Goal: Transaction & Acquisition: Book appointment/travel/reservation

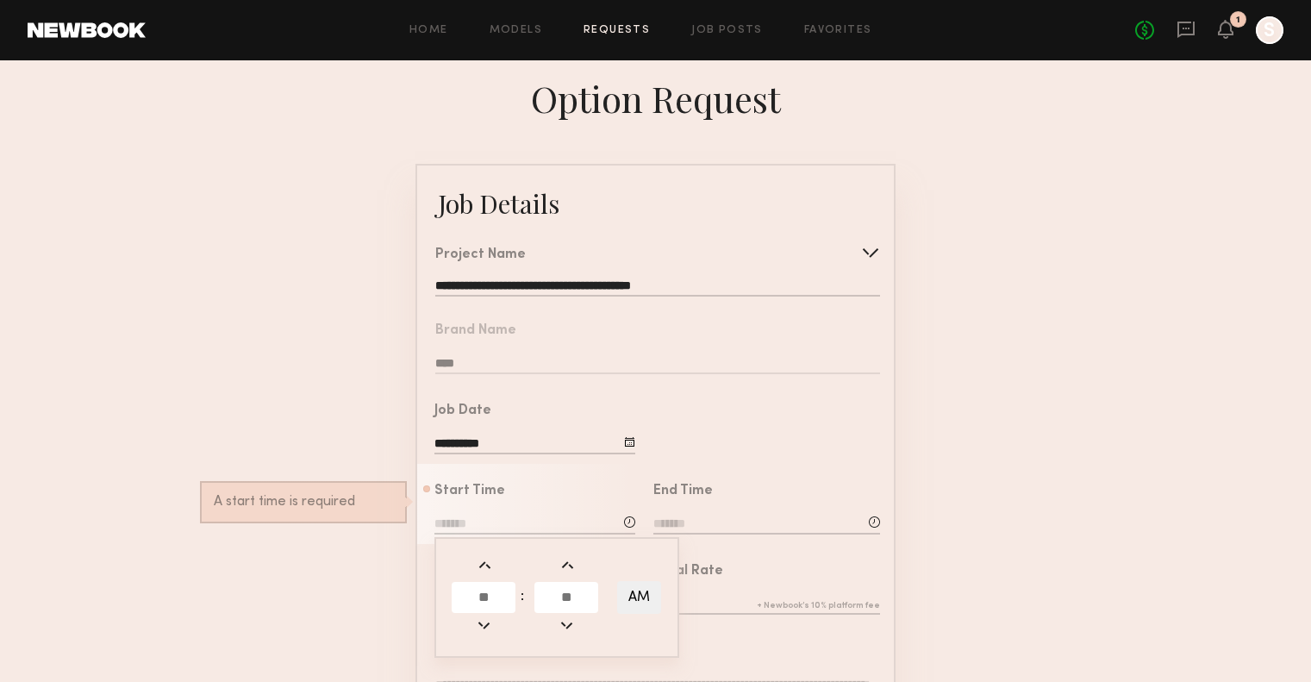
scroll to position [172, 0]
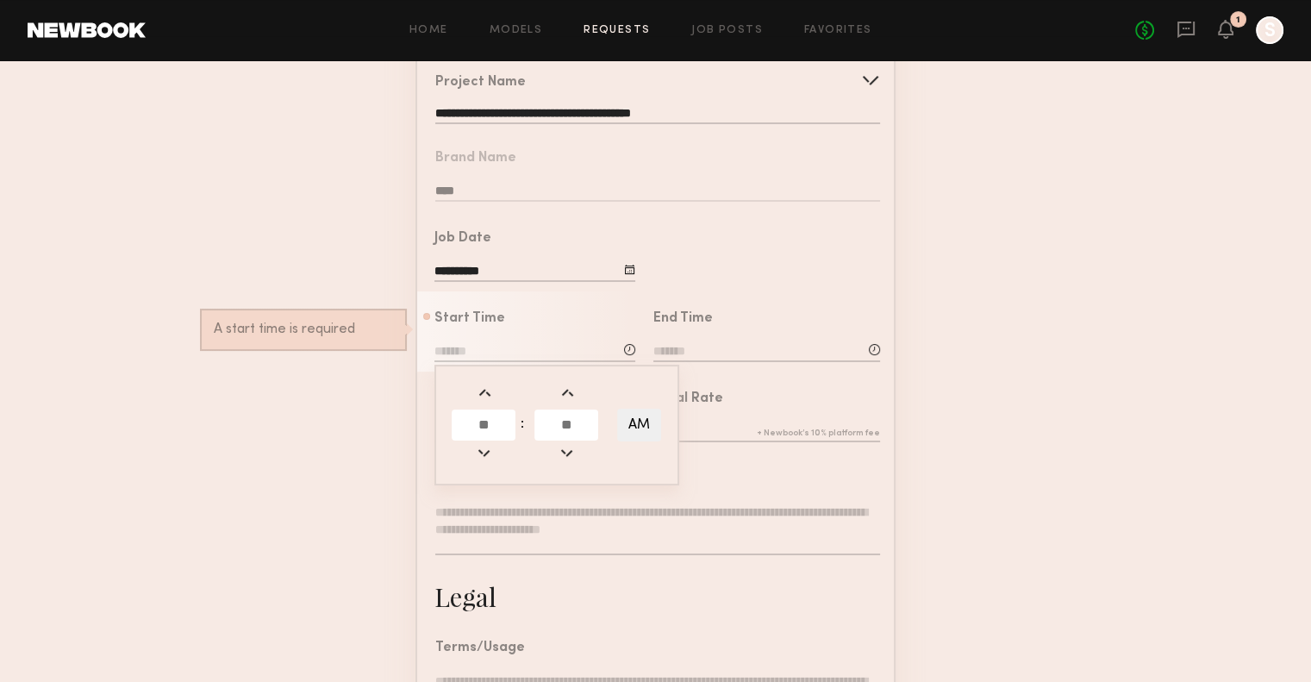
click at [475, 440] on input "text" at bounding box center [484, 424] width 64 height 31
drag, startPoint x: 489, startPoint y: 434, endPoint x: 443, endPoint y: 448, distance: 48.5
click at [443, 448] on div ": AM" at bounding box center [556, 425] width 245 height 121
type input "*"
click at [558, 440] on input "text" at bounding box center [566, 424] width 64 height 31
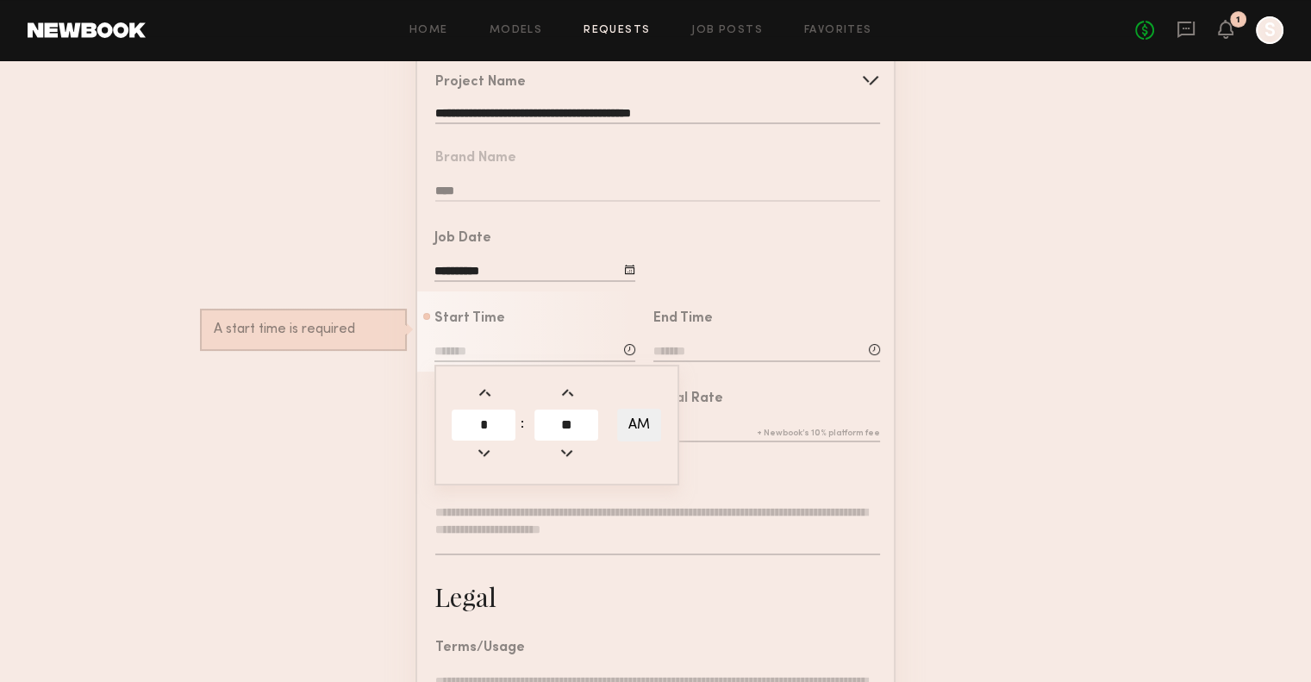
type input "**"
type input "*******"
type input "**"
click at [644, 430] on button "AM" at bounding box center [639, 424] width 44 height 33
type input "*******"
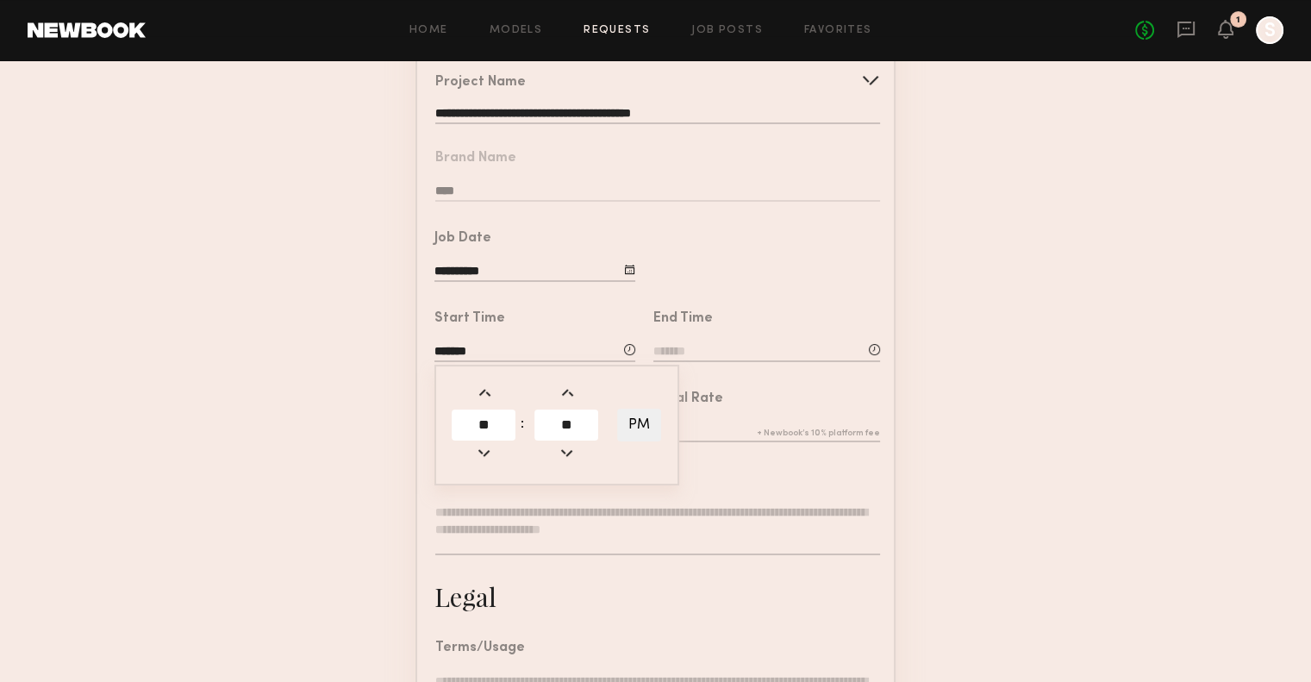
click at [733, 358] on input at bounding box center [766, 352] width 227 height 19
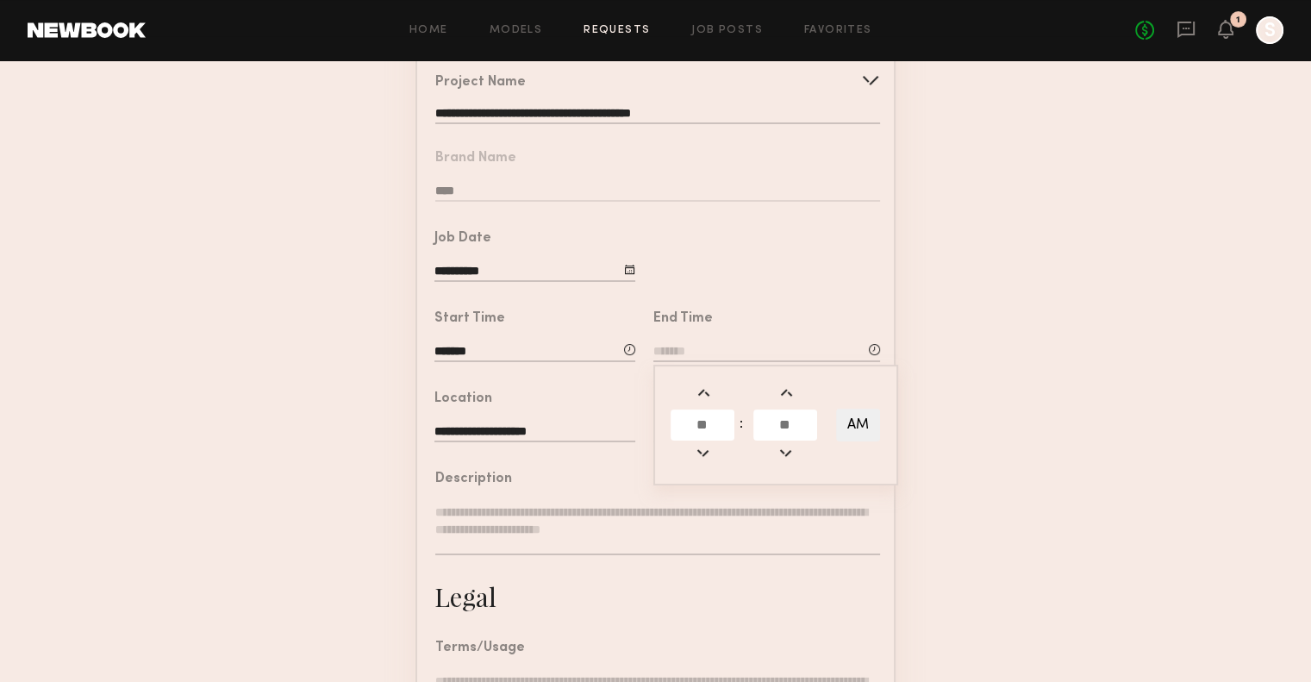
click at [713, 433] on input "text" at bounding box center [702, 424] width 64 height 31
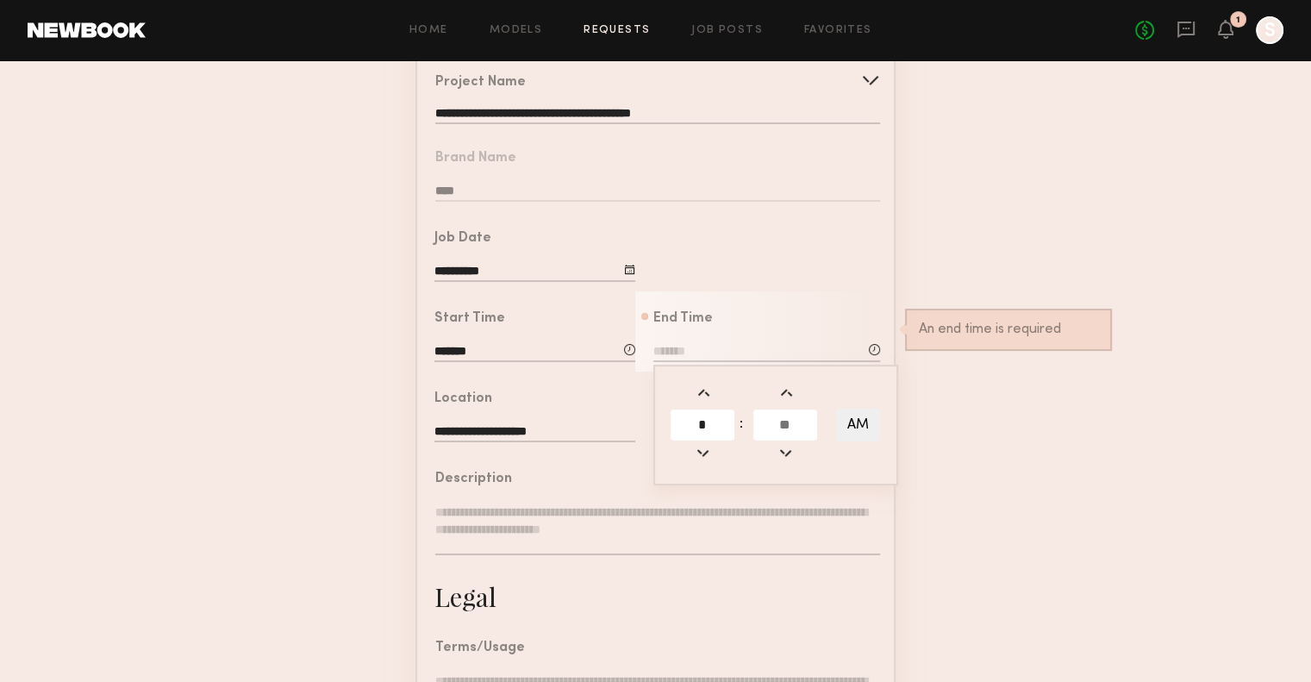
type input "*"
click at [799, 433] on input "text" at bounding box center [785, 424] width 64 height 31
type input "**"
type input "*******"
type input "**"
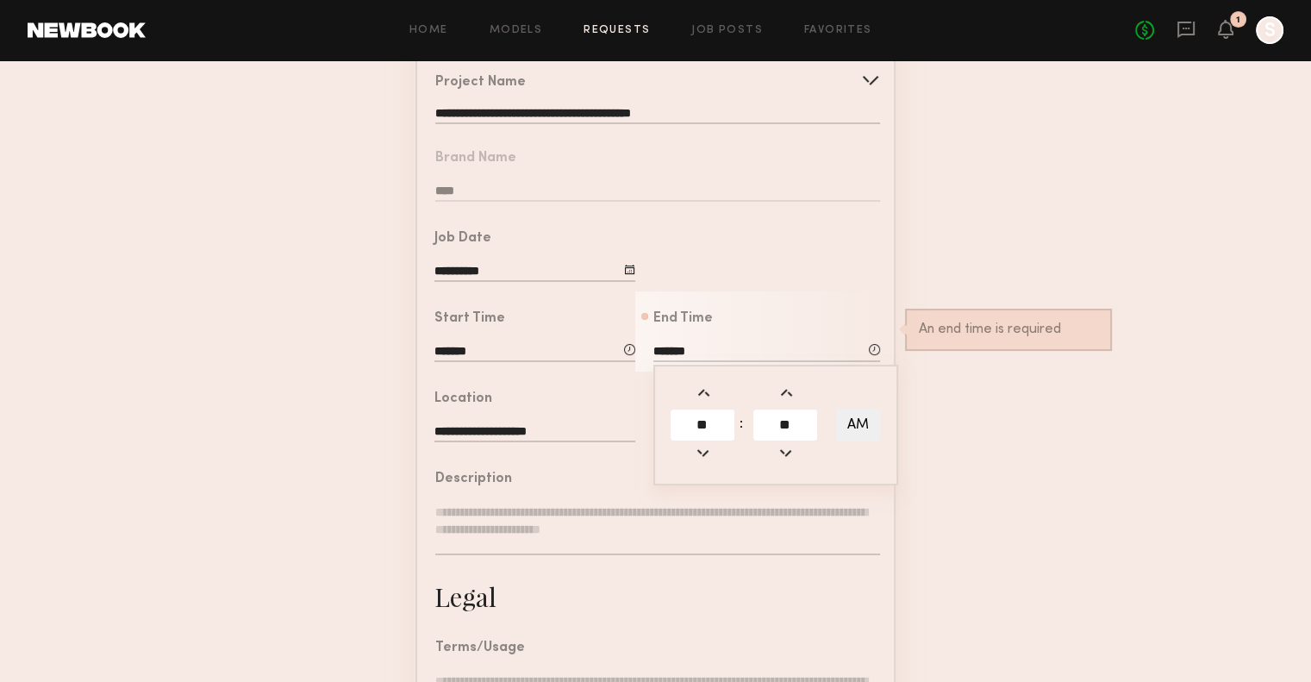
click at [863, 437] on button "AM" at bounding box center [858, 424] width 44 height 33
type input "*******"
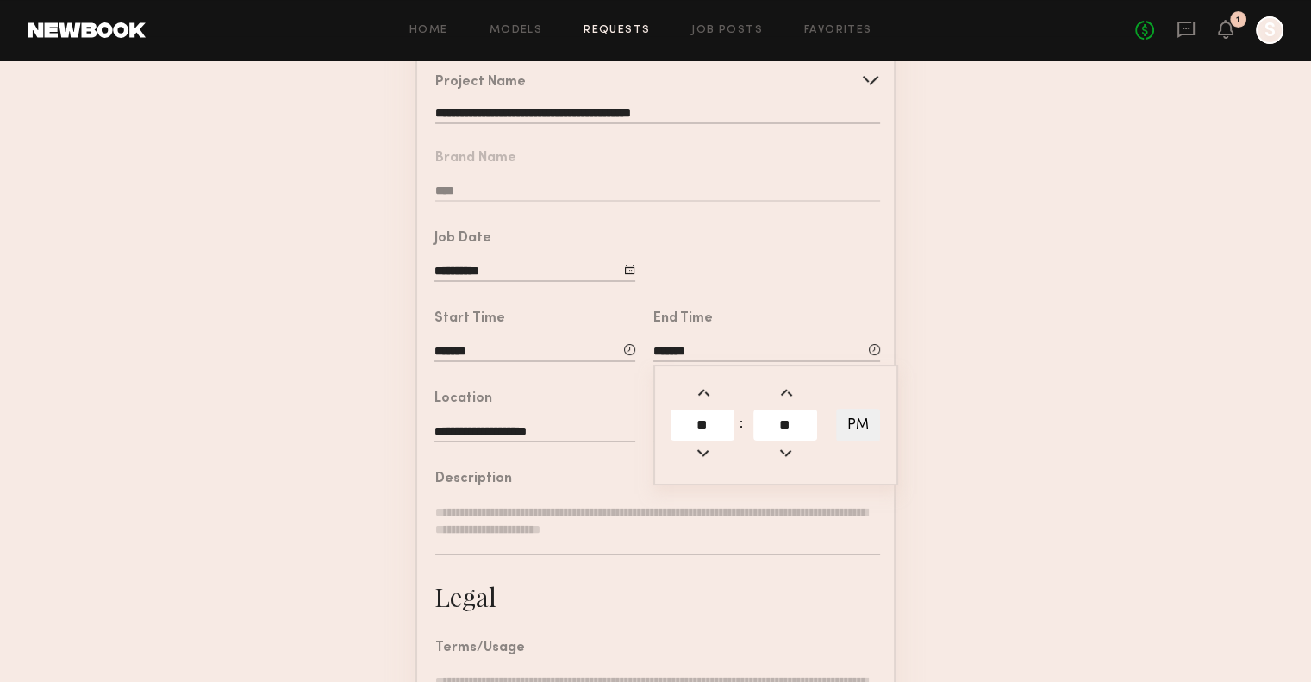
click at [960, 623] on form "**********" at bounding box center [655, 471] width 1311 height 960
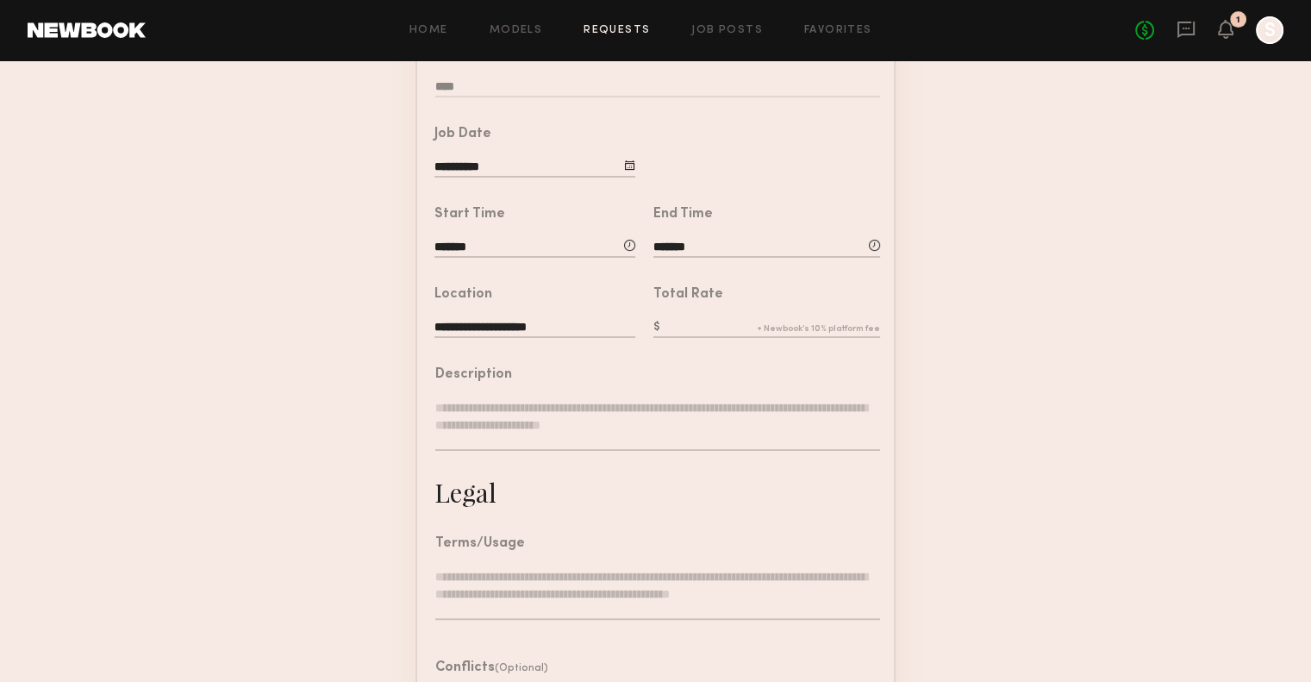
scroll to position [307, 0]
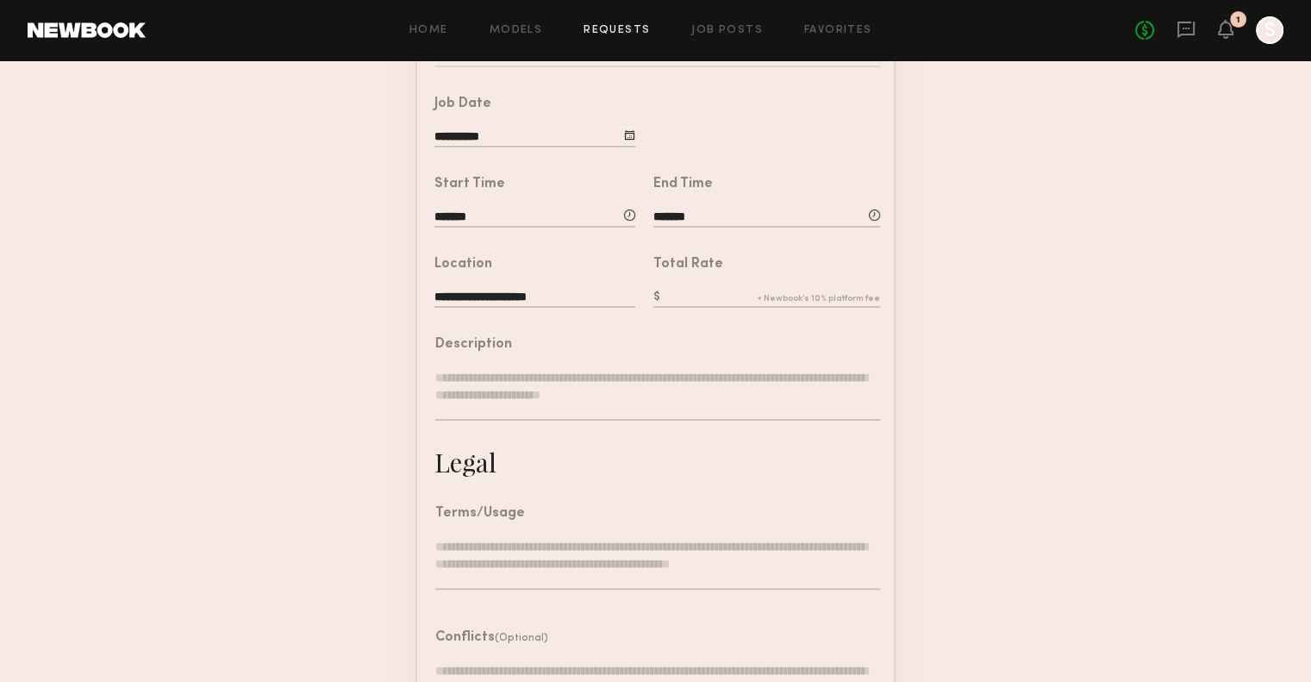
click at [734, 305] on input "text" at bounding box center [766, 298] width 227 height 19
type input "***"
click at [693, 421] on textarea at bounding box center [657, 395] width 445 height 52
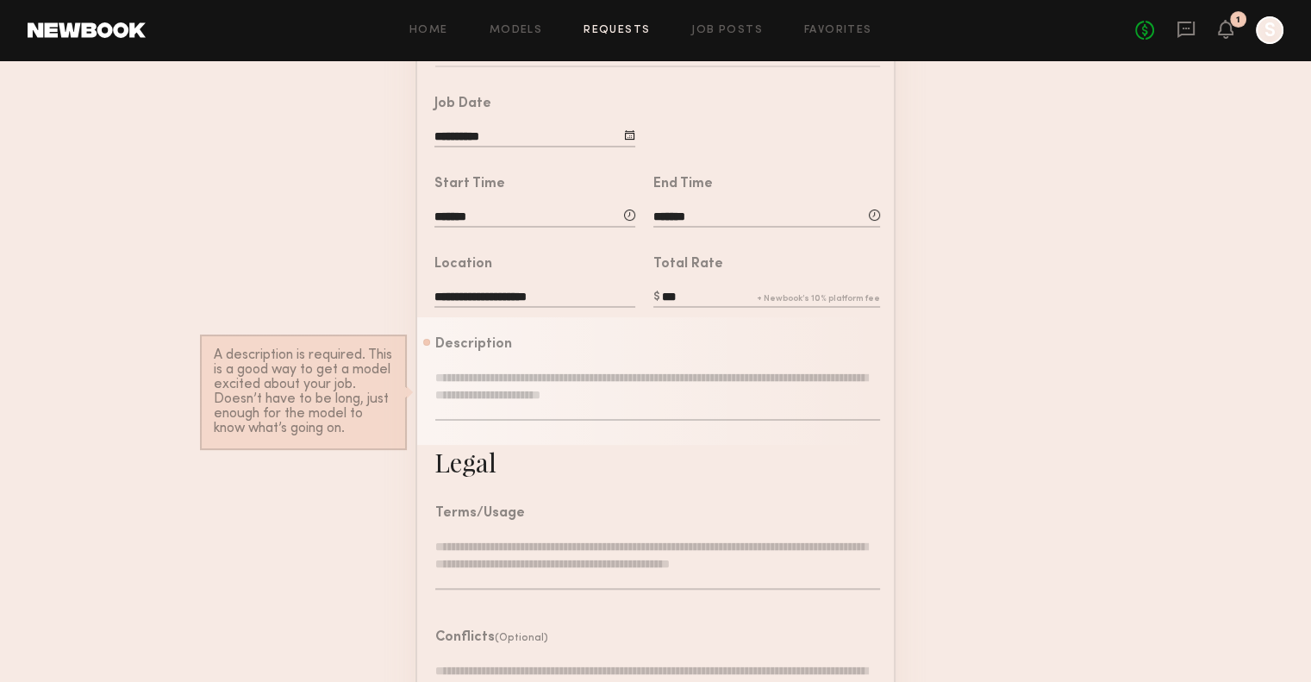
scroll to position [479, 0]
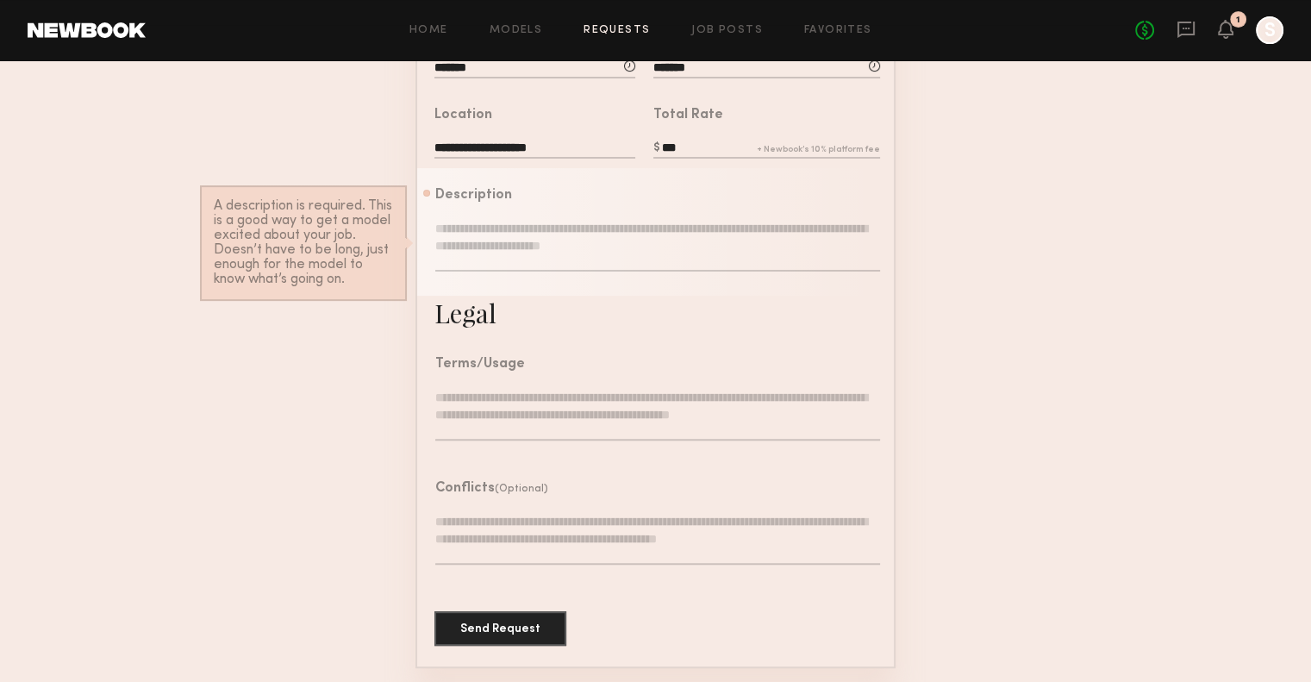
click at [720, 265] on textarea at bounding box center [657, 246] width 445 height 52
paste textarea "**********"
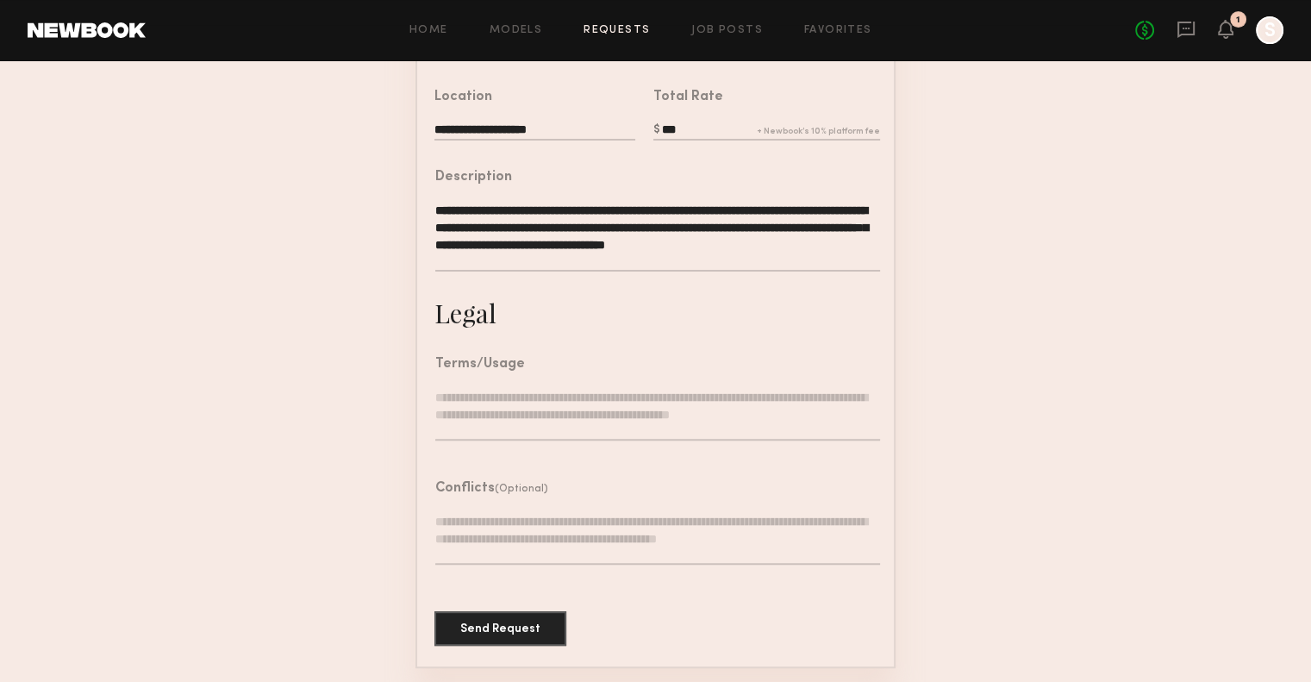
scroll to position [497, 0]
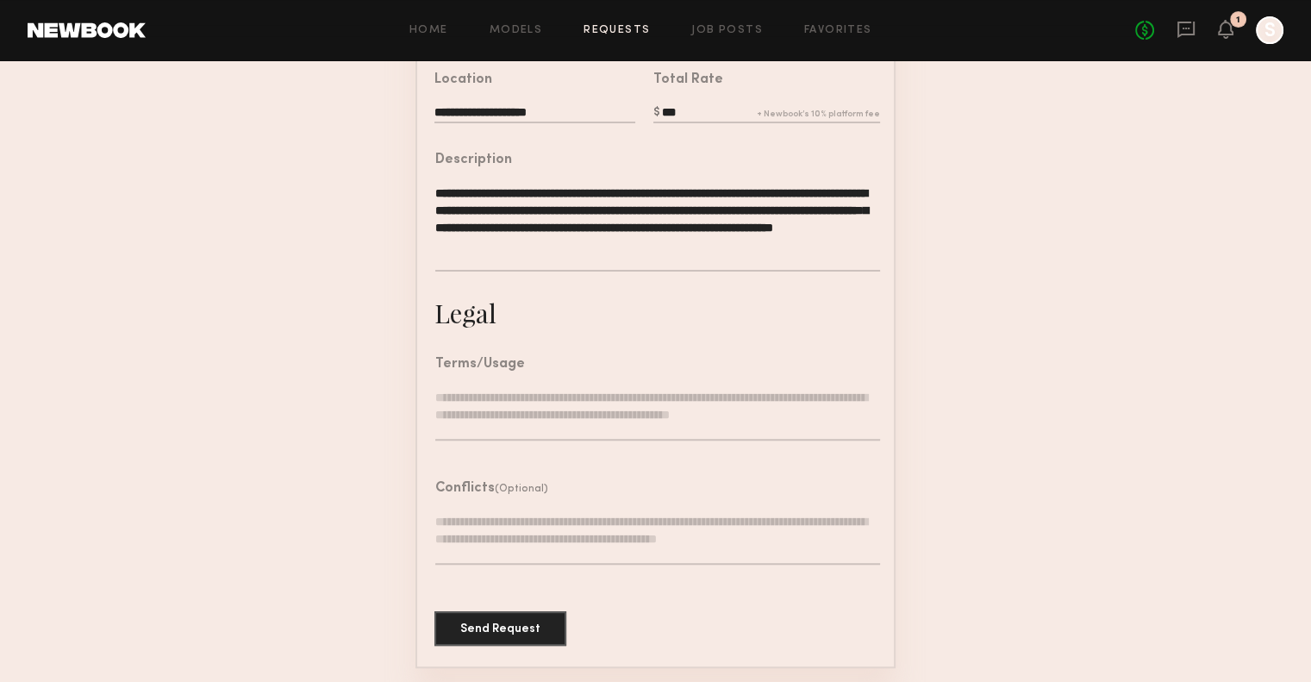
click at [661, 268] on textarea "**********" at bounding box center [657, 227] width 445 height 87
drag, startPoint x: 441, startPoint y: 209, endPoint x: 417, endPoint y: 209, distance: 24.1
click at [417, 209] on div "**********" at bounding box center [648, 214] width 463 height 163
drag, startPoint x: 624, startPoint y: 206, endPoint x: 591, endPoint y: 213, distance: 33.5
click at [591, 213] on textarea "**********" at bounding box center [657, 227] width 445 height 87
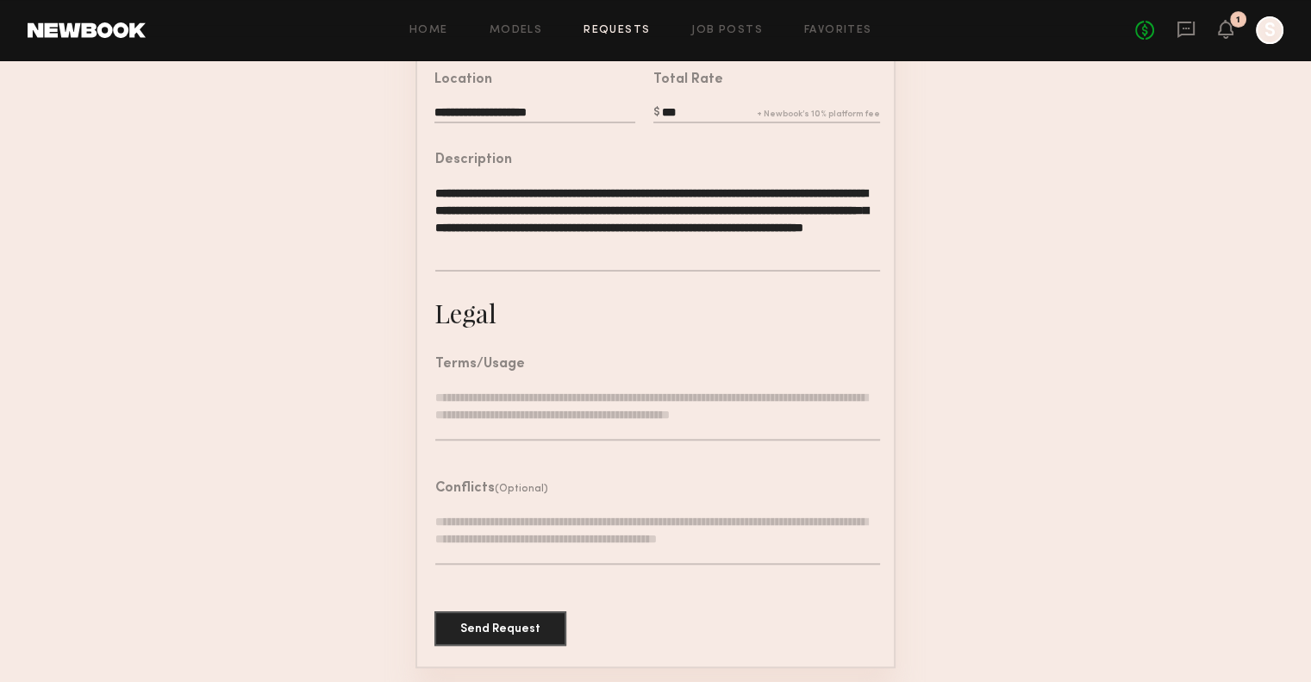
drag, startPoint x: 671, startPoint y: 260, endPoint x: 876, endPoint y: 249, distance: 204.5
click at [876, 249] on textarea "**********" at bounding box center [657, 227] width 445 height 87
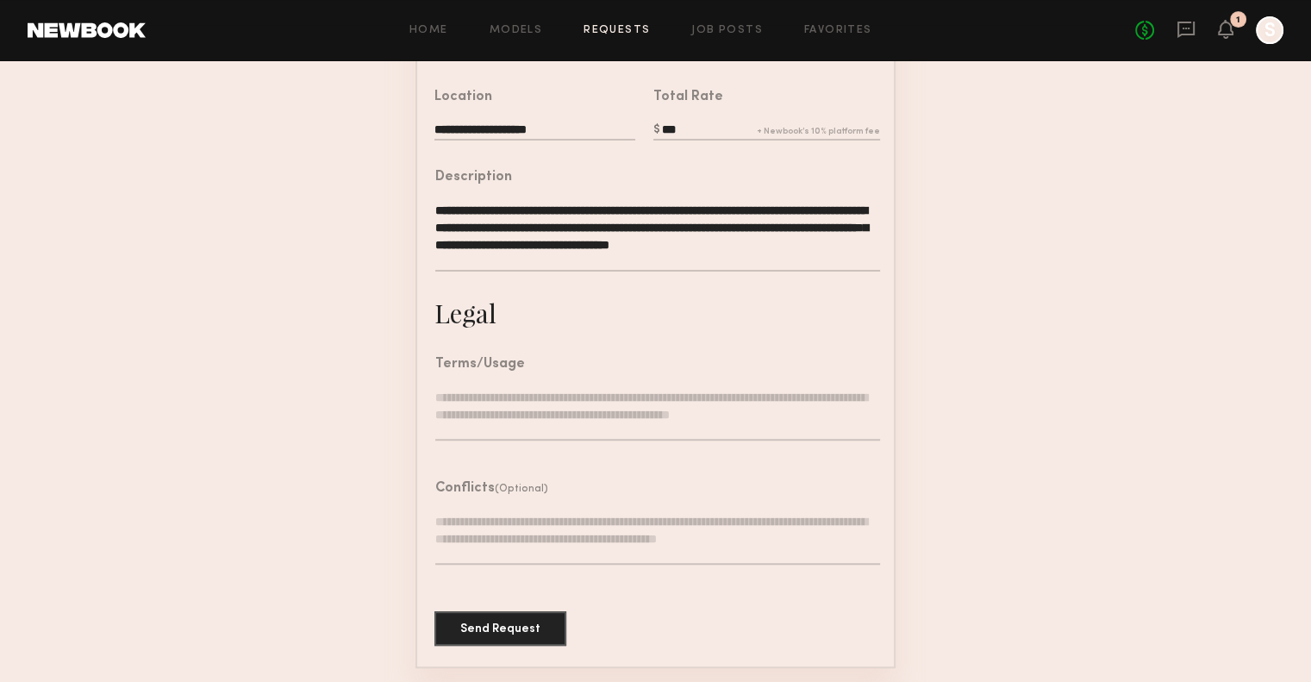
type textarea "**********"
click at [786, 408] on textarea at bounding box center [657, 415] width 445 height 52
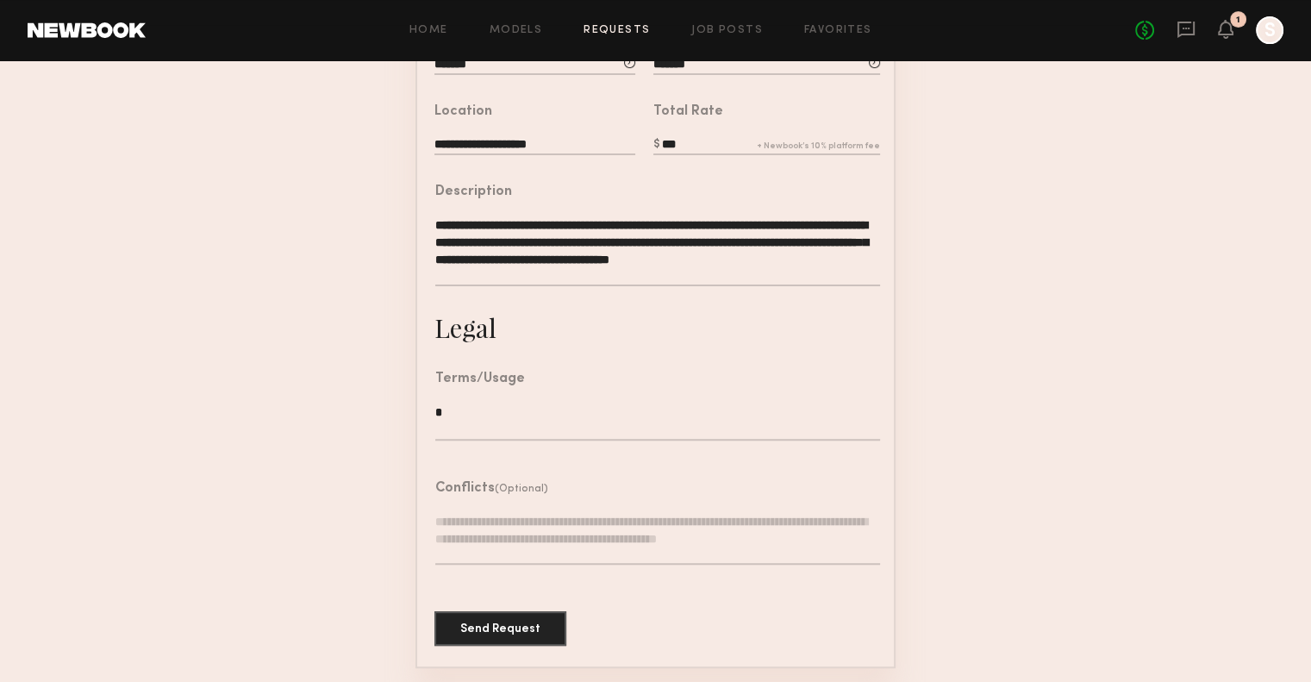
scroll to position [483, 0]
type textarea "**********"
drag, startPoint x: 510, startPoint y: 614, endPoint x: 520, endPoint y: 611, distance: 10.1
click at [510, 614] on button "Send Request" at bounding box center [500, 627] width 132 height 34
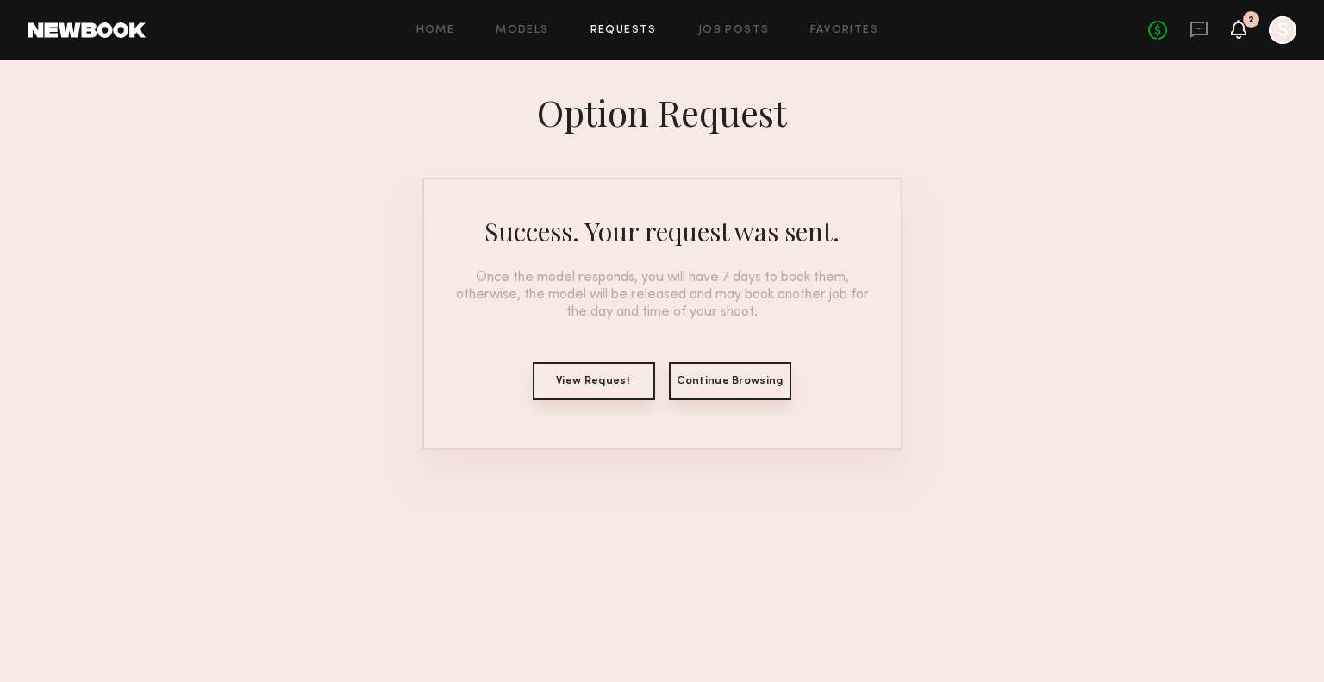
click at [1241, 29] on icon at bounding box center [1238, 28] width 14 height 12
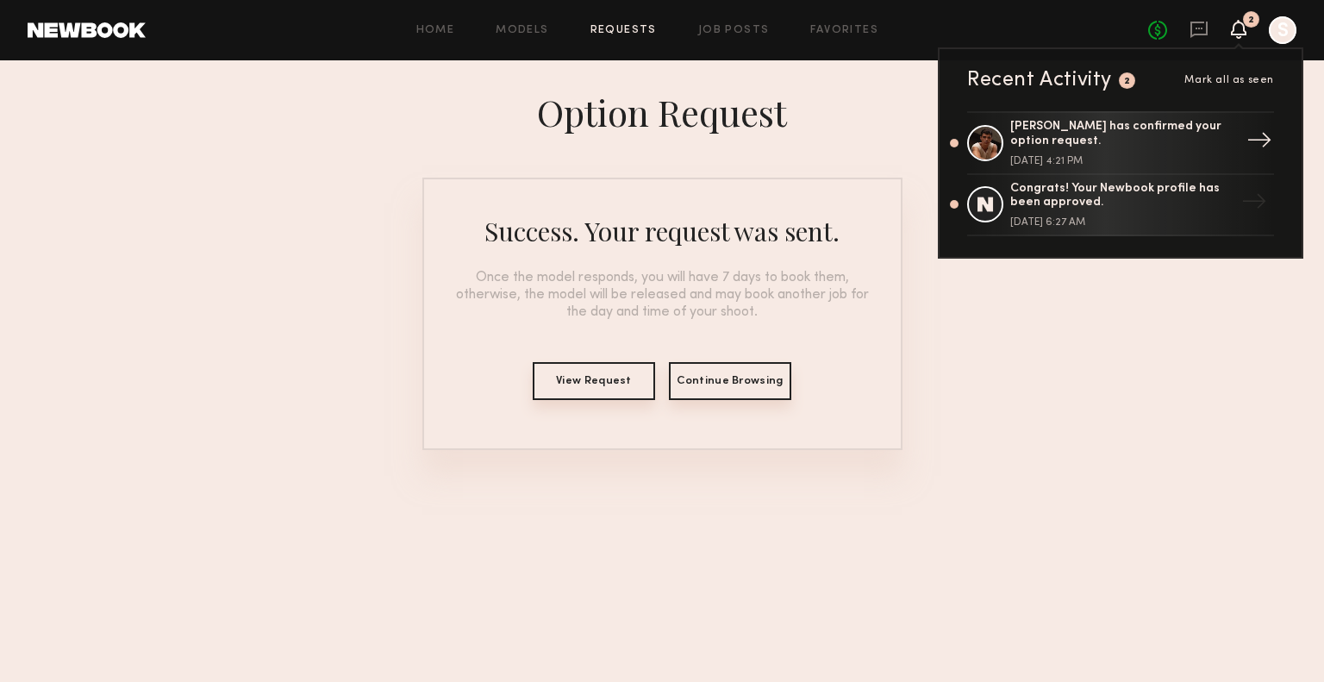
click at [1074, 147] on div "Sterling R. has confirmed your option request." at bounding box center [1122, 134] width 224 height 29
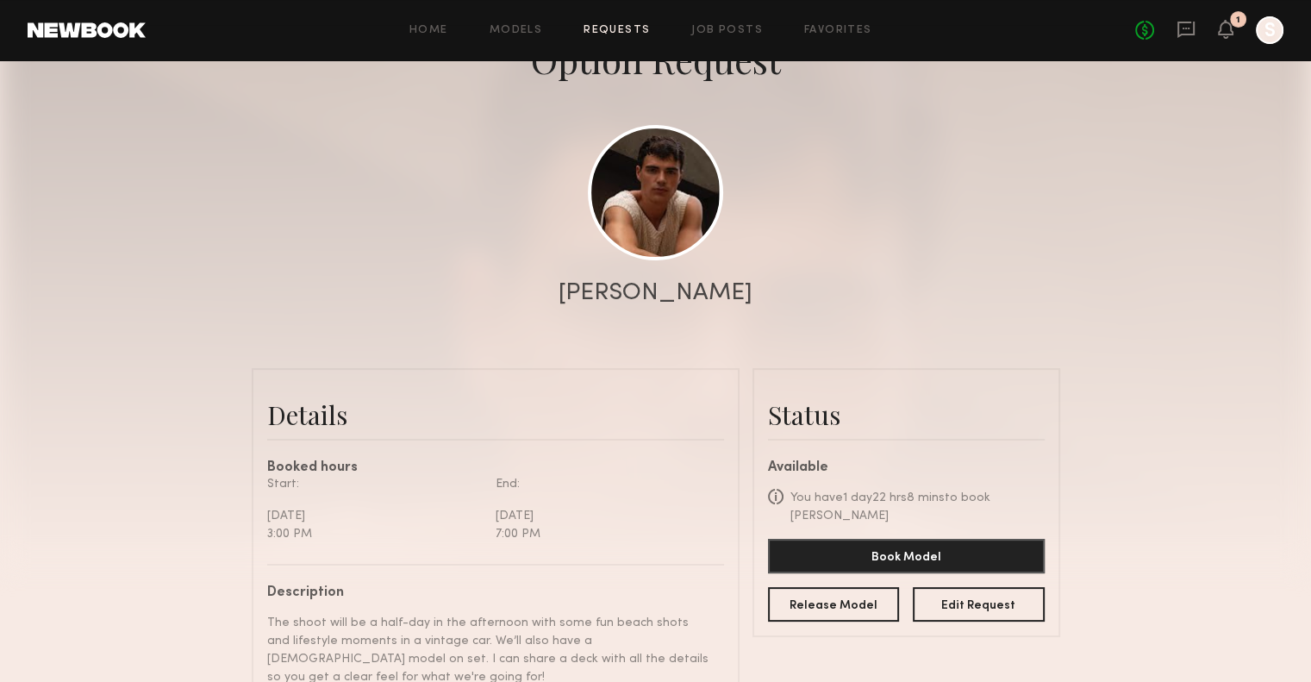
scroll to position [127, 0]
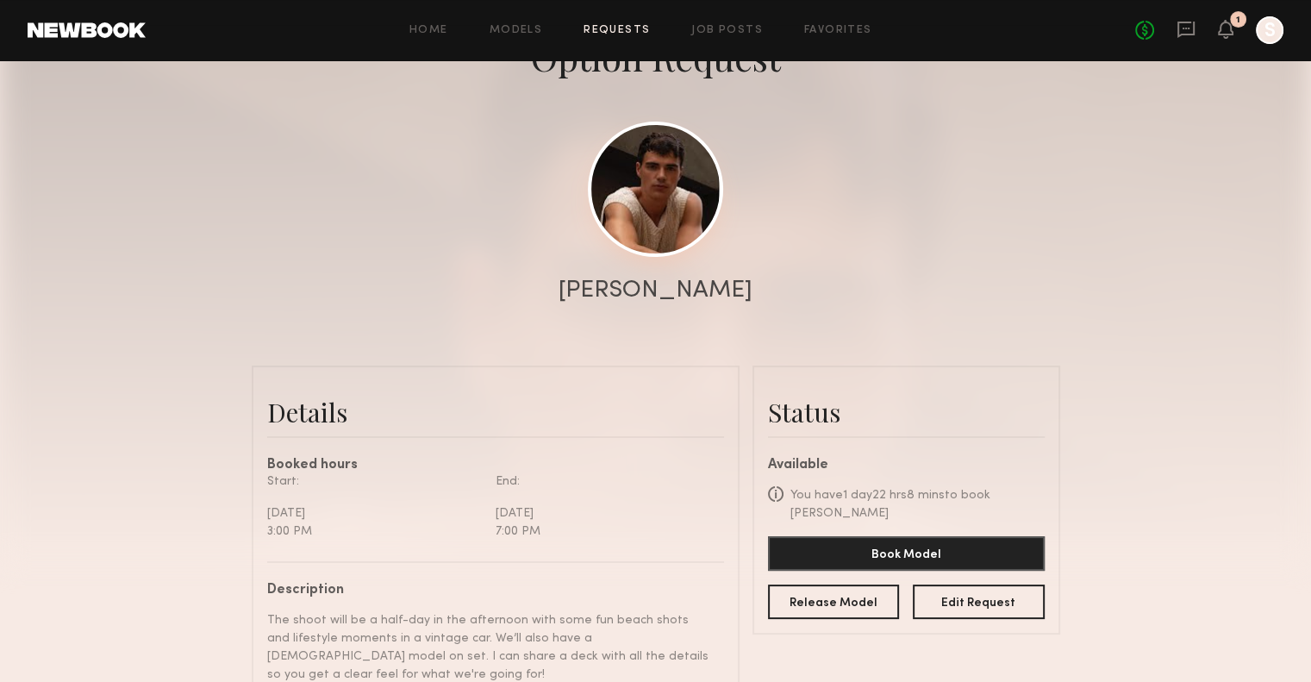
click at [651, 198] on link at bounding box center [655, 189] width 135 height 135
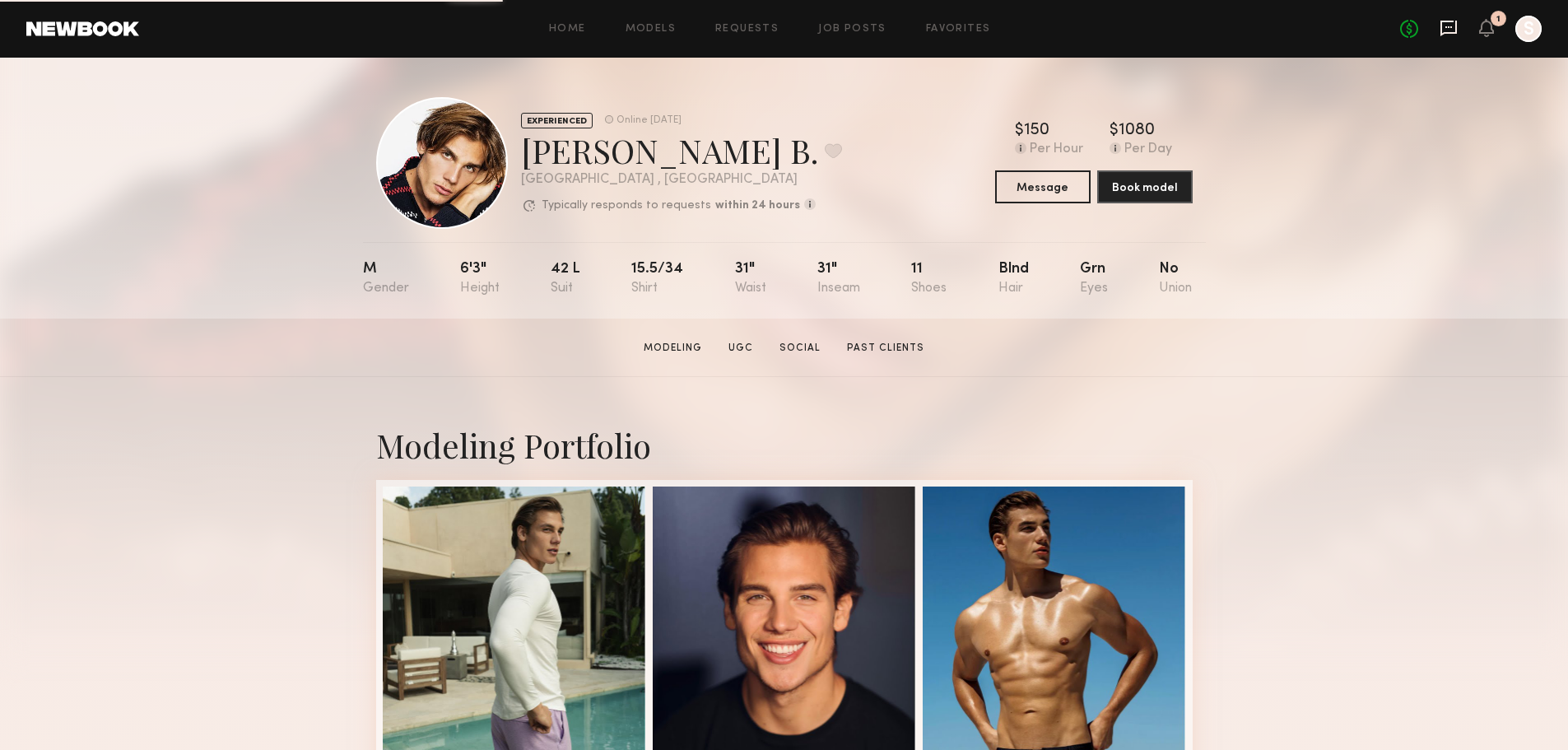
click at [1263, 25] on icon at bounding box center [1448, 28] width 18 height 18
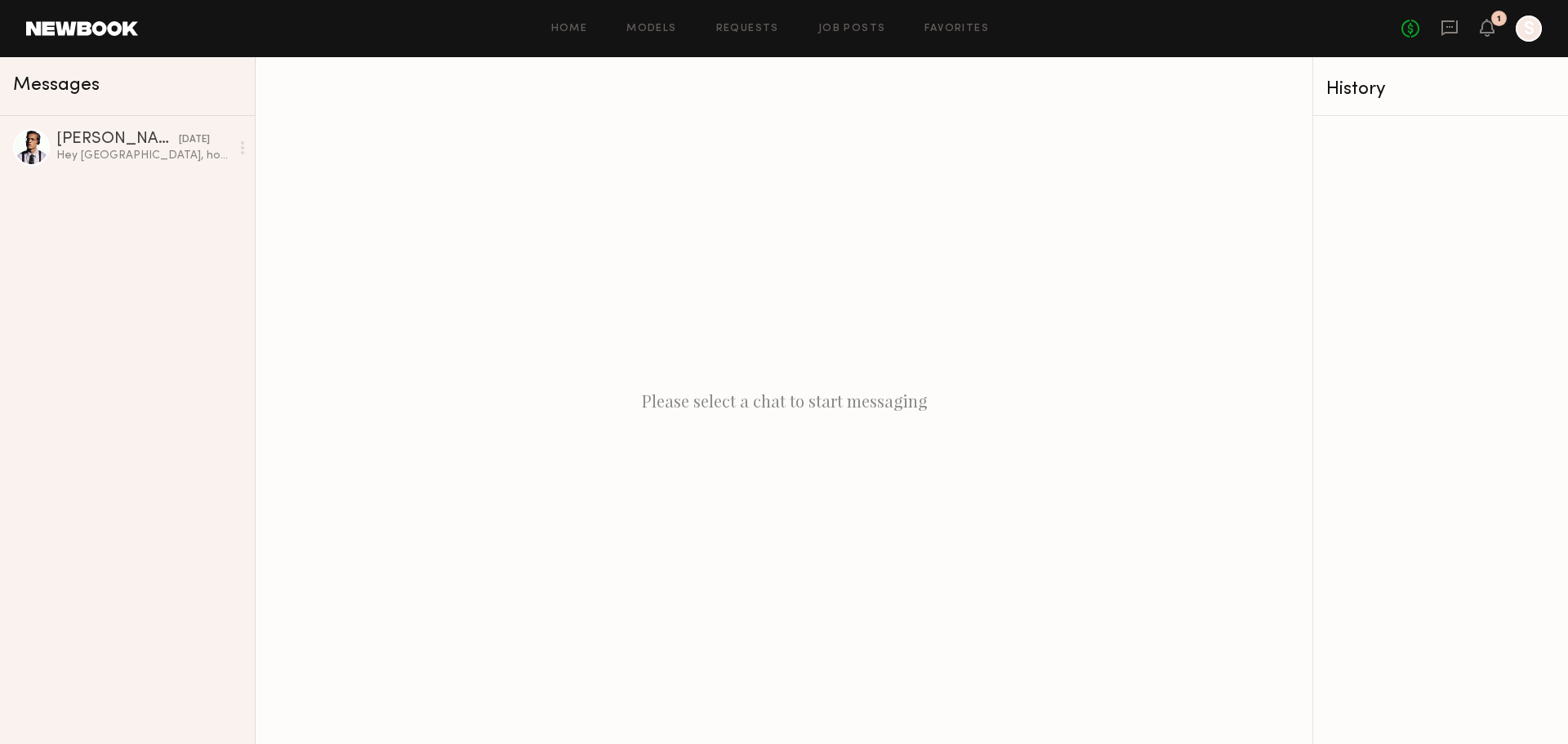
click at [149, 113] on div "Messages" at bounding box center [127, 86] width 255 height 59
click at [150, 137] on div "Ryan B." at bounding box center [117, 139] width 122 height 16
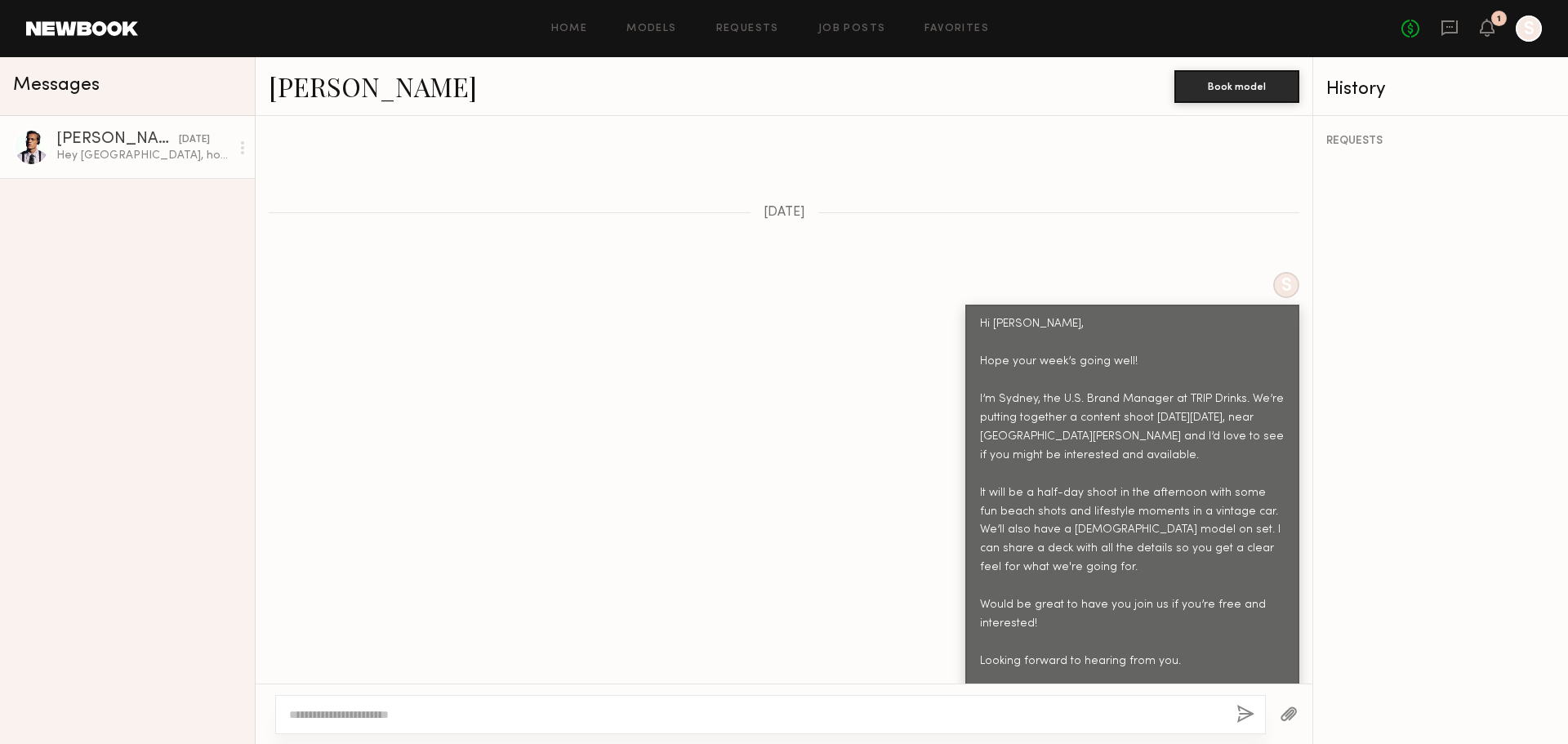
scroll to position [560, 0]
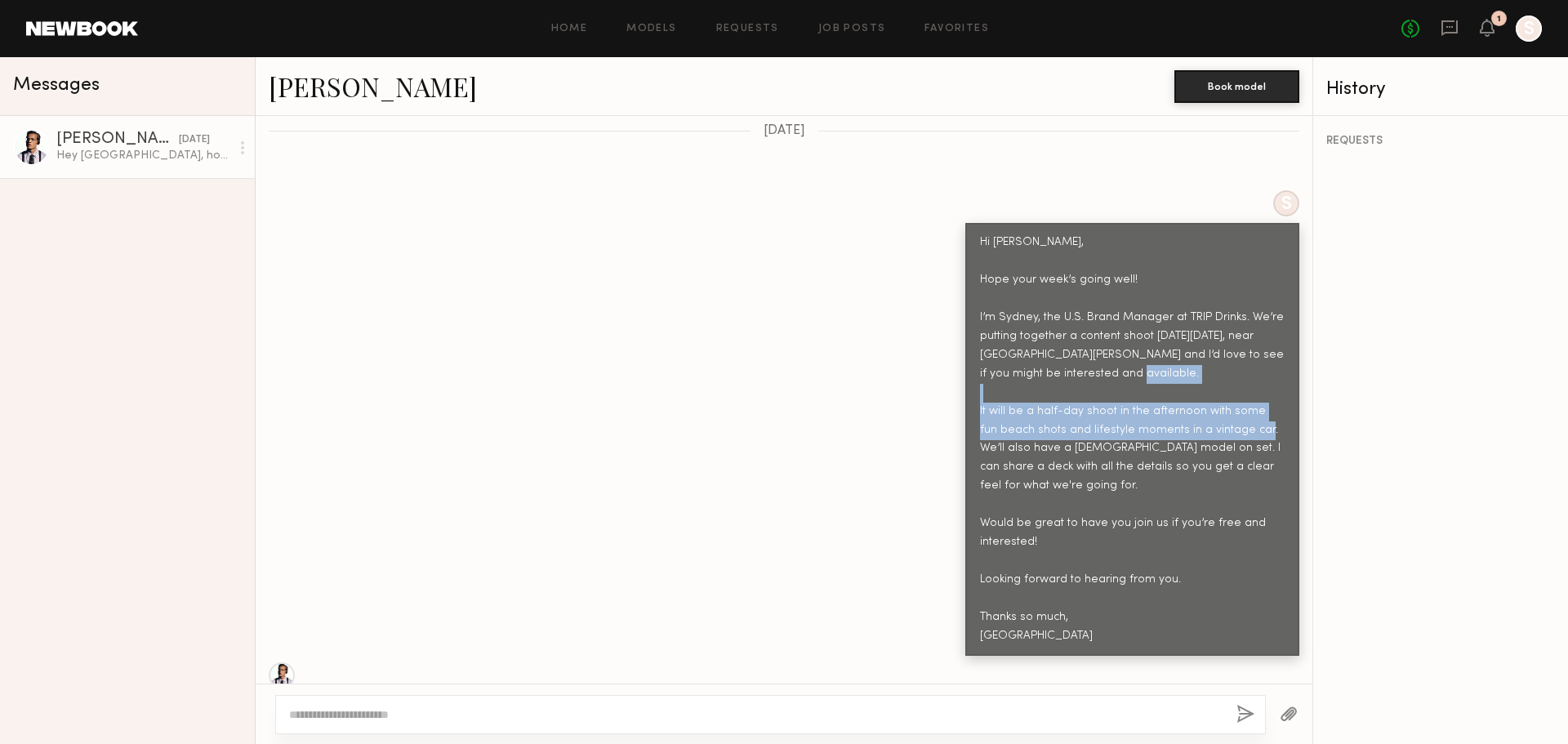
drag, startPoint x: 971, startPoint y: 371, endPoint x: 991, endPoint y: 405, distance: 39.4
click at [991, 405] on div "Hi Ryan, Hope your week’s going well! I’m Sydney, the U.S. Brand Manager at TRI…" at bounding box center [1131, 439] width 304 height 412
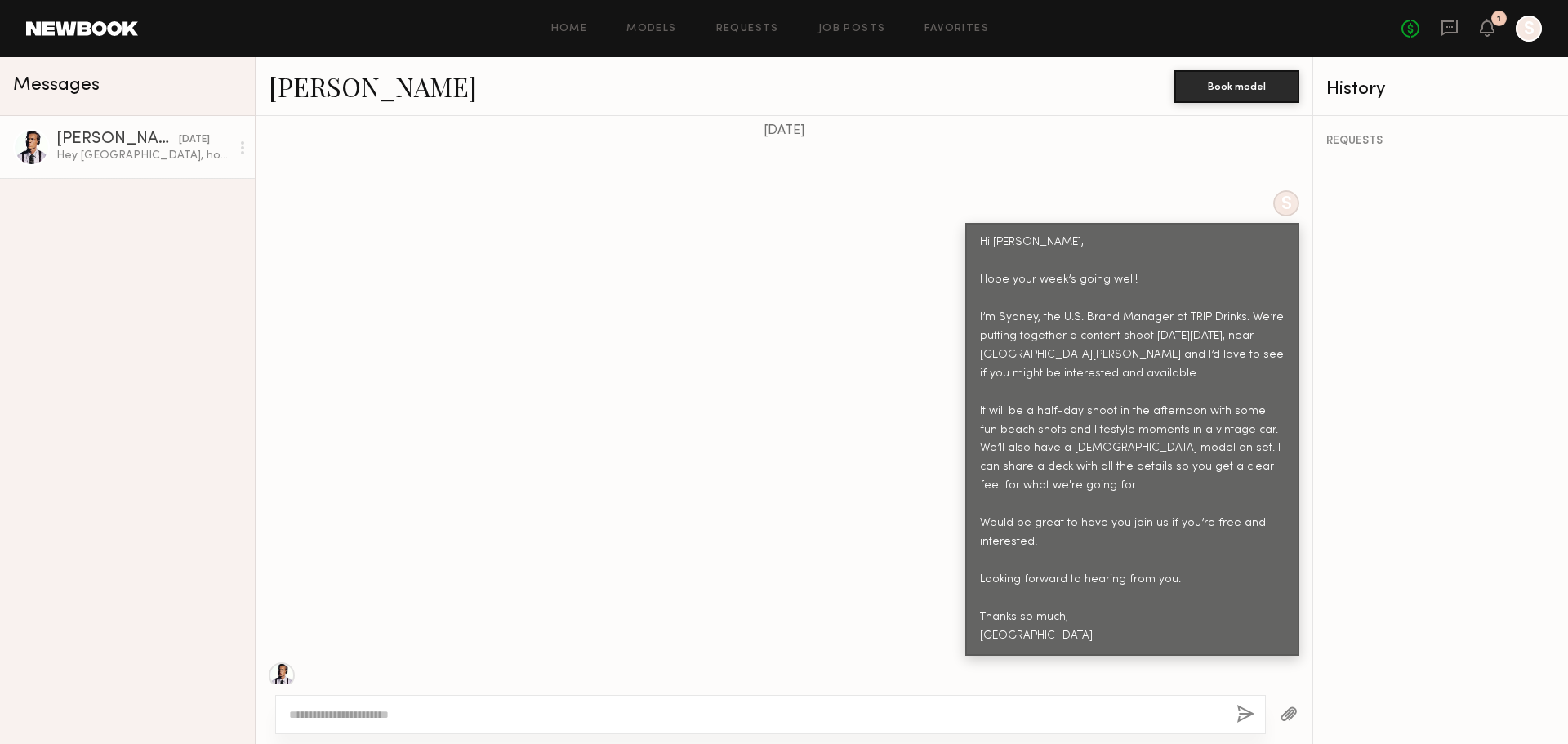
click at [1011, 451] on div "Hi Ryan, Hope your week’s going well! I’m Sydney, the U.S. Brand Manager at TRI…" at bounding box center [1131, 439] width 304 height 412
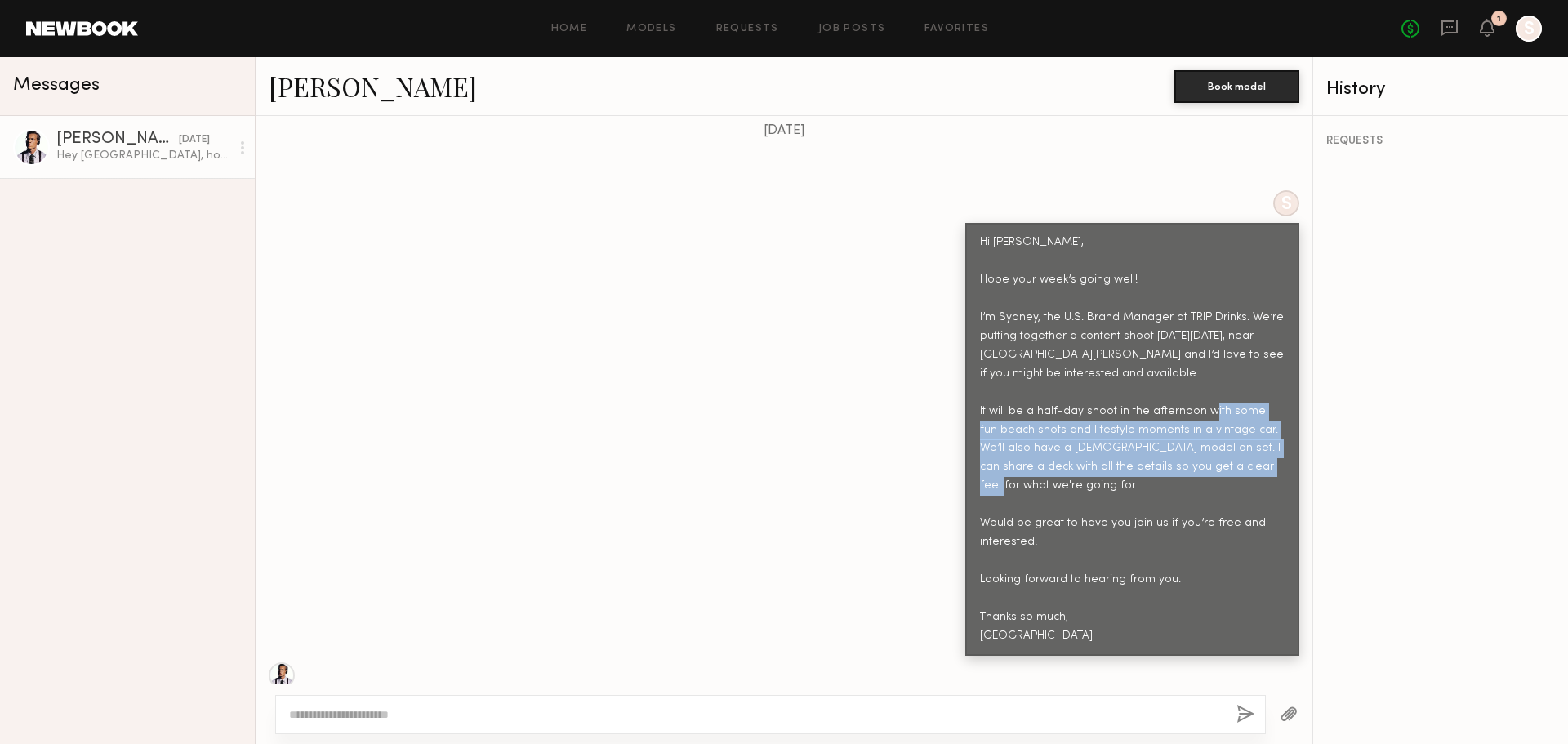
drag, startPoint x: 1001, startPoint y: 449, endPoint x: 947, endPoint y: 390, distance: 80.0
click at [947, 390] on div "S Hi Ryan, Hope your week’s going well! I’m Sydney, the U.S. Brand Manager at T…" at bounding box center [784, 423] width 1056 height 465
click at [1076, 405] on div "Hi Ryan, Hope your week’s going well! I’m Sydney, the U.S. Brand Manager at TRI…" at bounding box center [1131, 439] width 304 height 412
drag, startPoint x: 1004, startPoint y: 452, endPoint x: 960, endPoint y: 377, distance: 87.0
click at [965, 377] on div "Hi Ryan, Hope your week’s going well! I’m Sydney, the U.S. Brand Manager at TRI…" at bounding box center [1132, 439] width 333 height 433
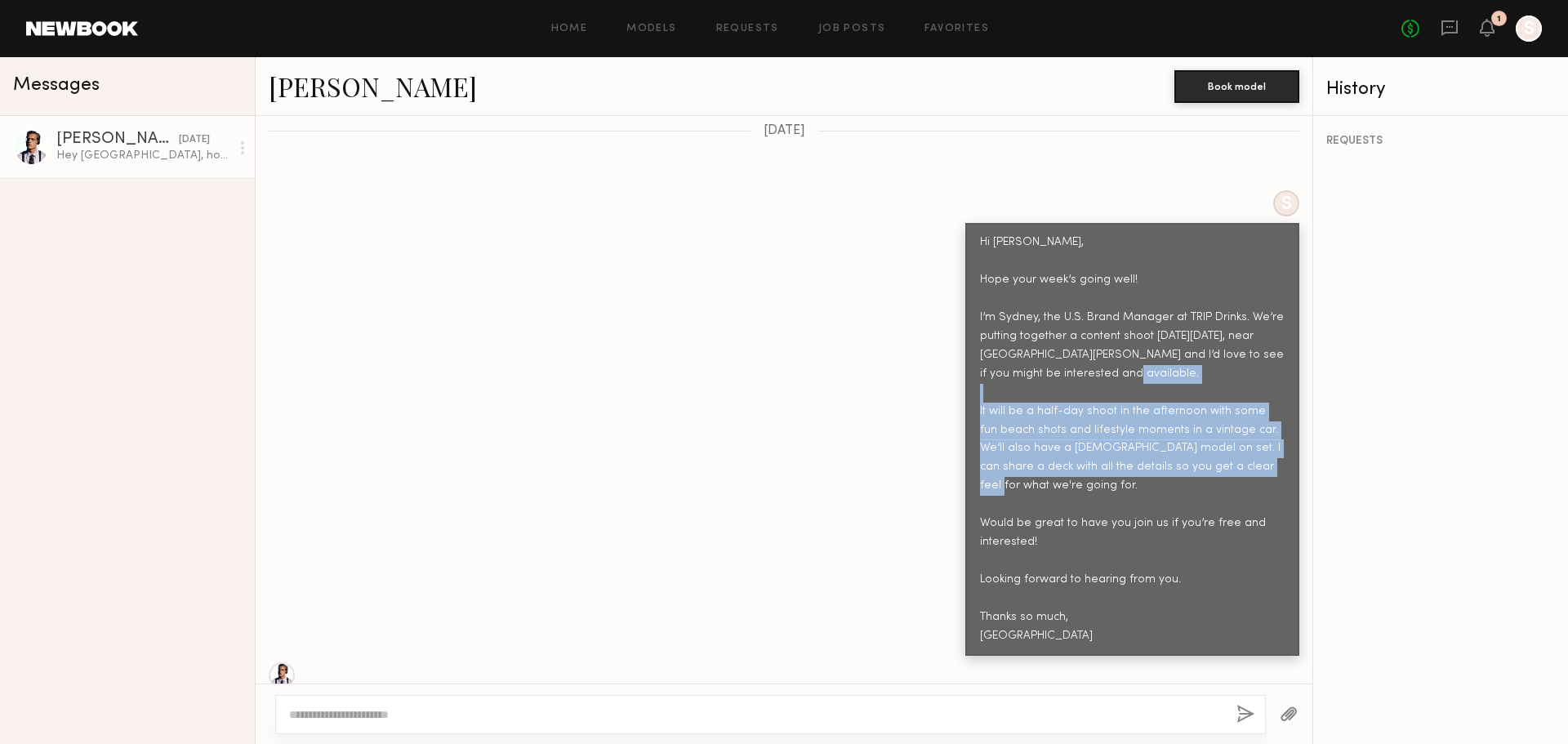
copy div "It will be a half-day shoot in the afternoon with some fun beach shots and life…"
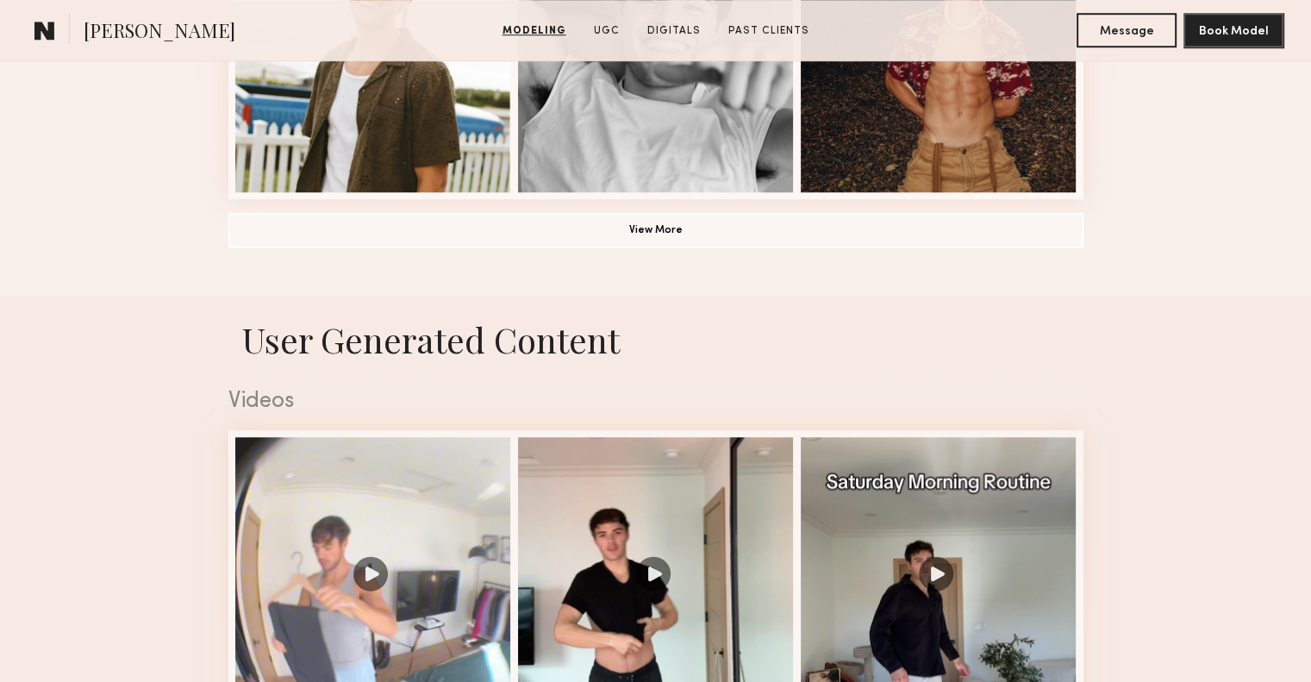
scroll to position [1855, 0]
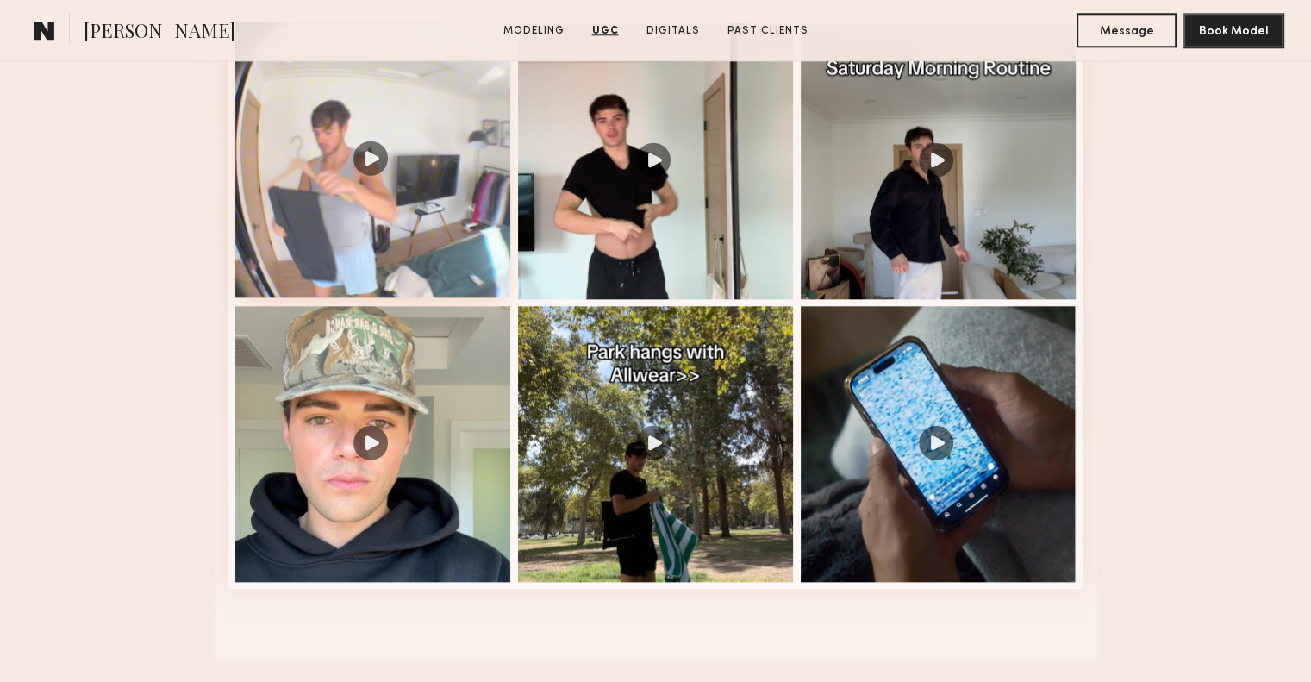
click at [368, 169] on div at bounding box center [373, 160] width 276 height 276
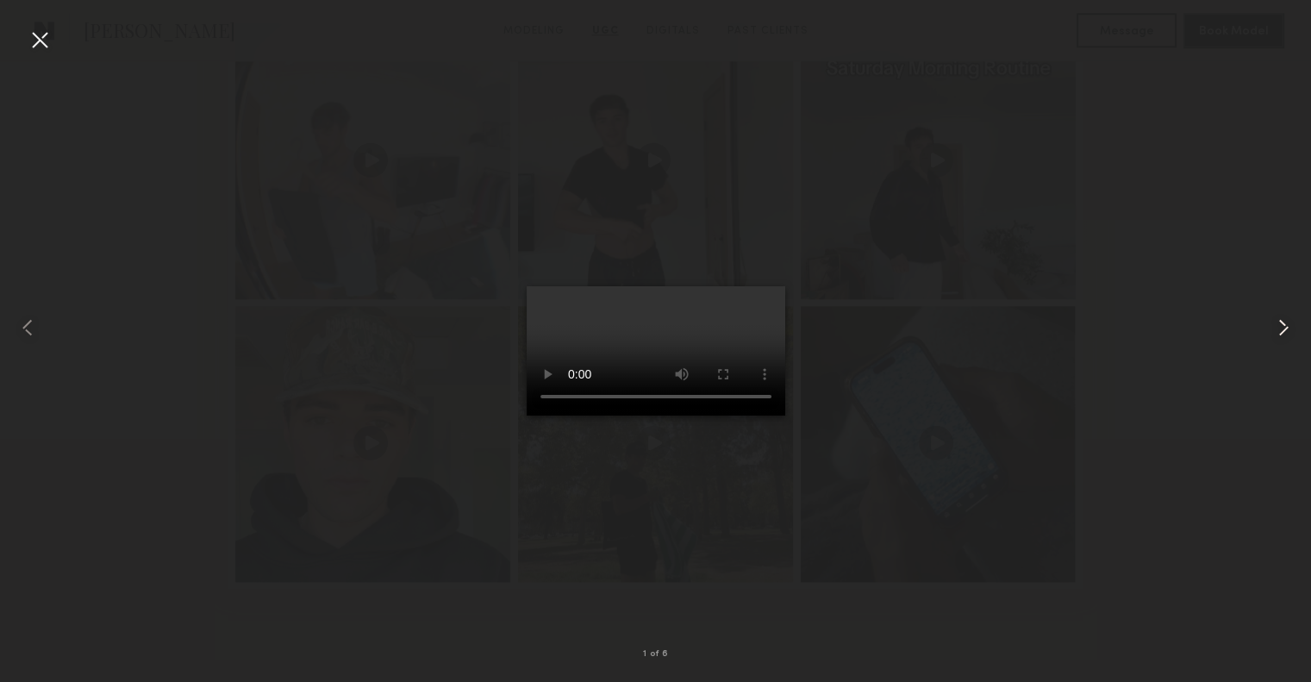
click at [1287, 330] on common-icon at bounding box center [1283, 328] width 28 height 28
click at [998, 228] on div at bounding box center [655, 327] width 1311 height 599
click at [40, 43] on div at bounding box center [40, 40] width 28 height 28
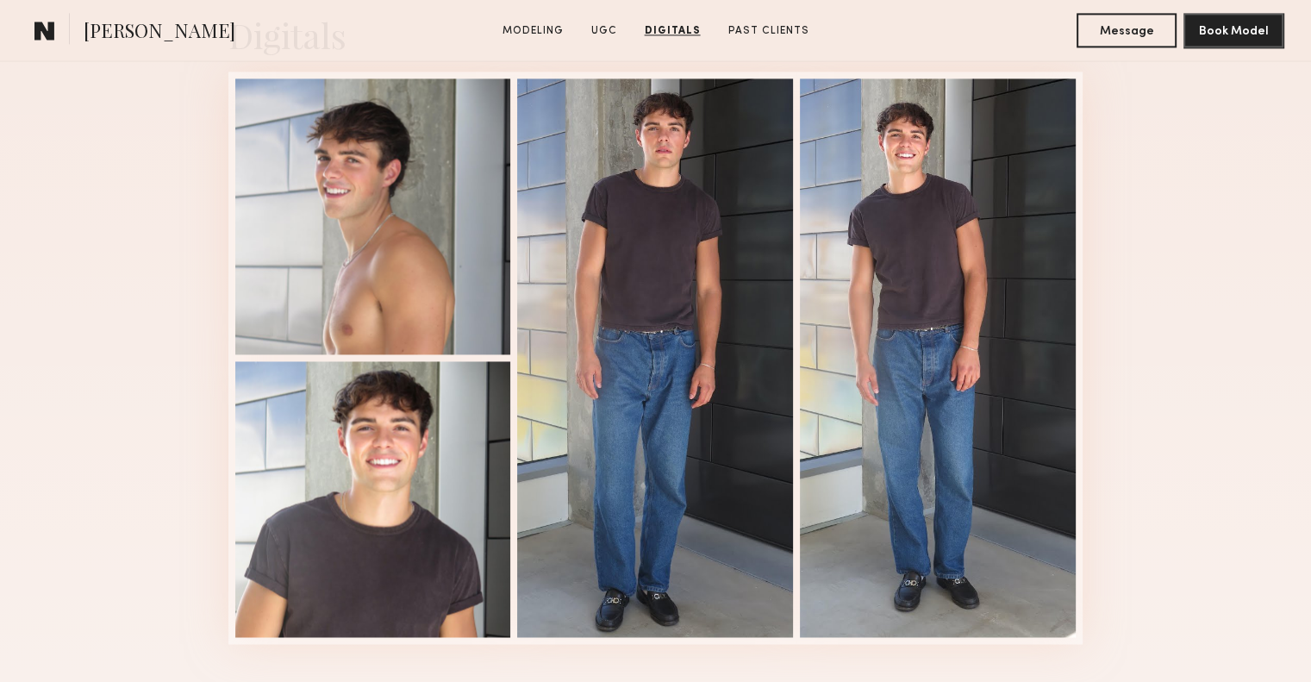
scroll to position [2489, 0]
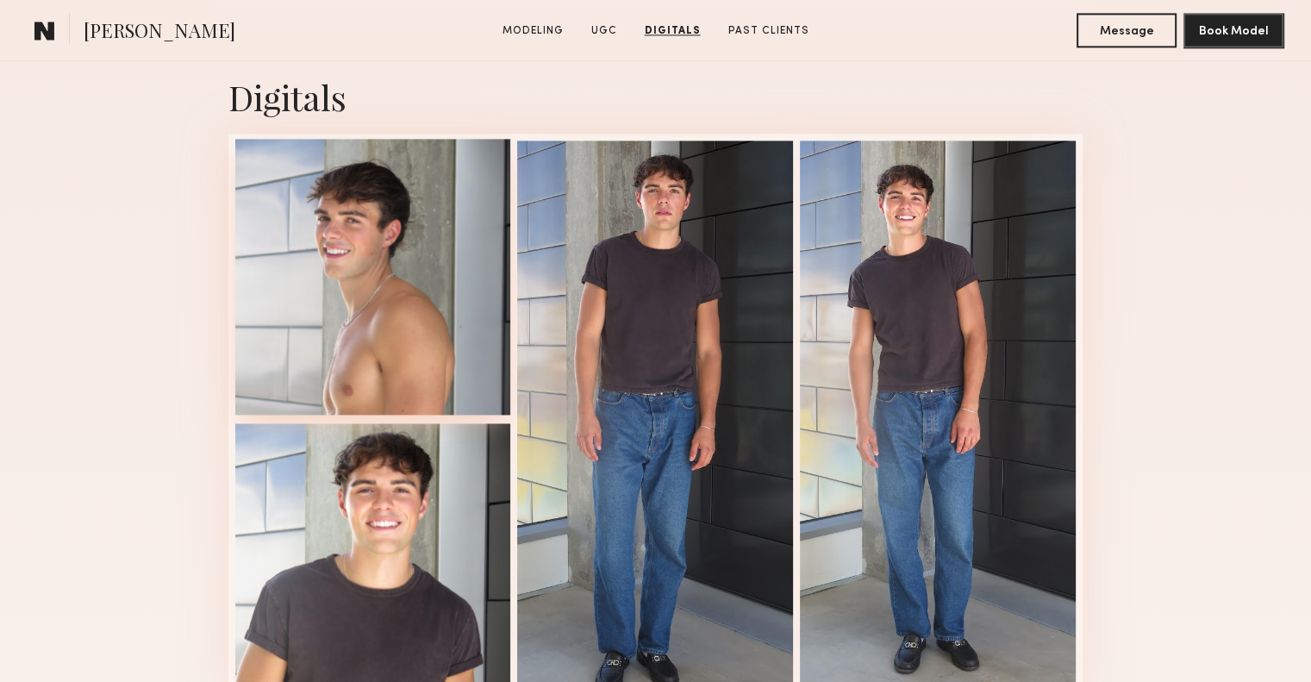
click at [368, 282] on div at bounding box center [373, 277] width 276 height 276
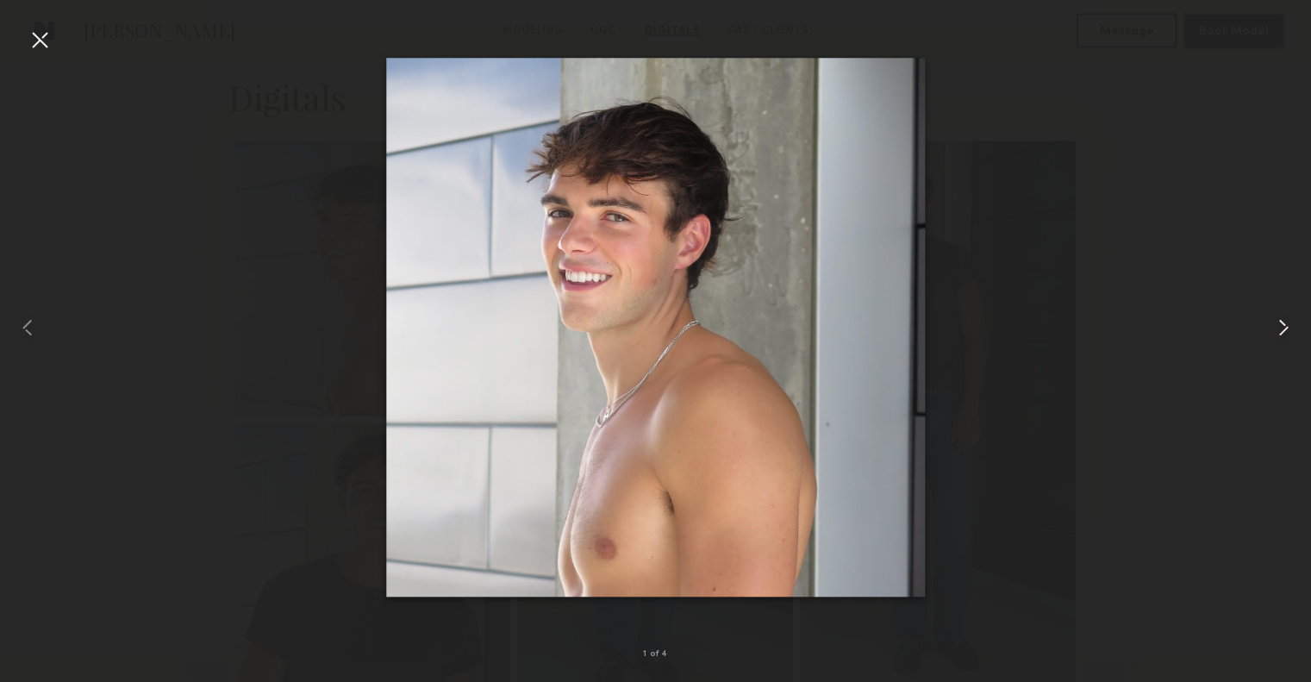
click at [1275, 335] on common-icon at bounding box center [1283, 328] width 28 height 28
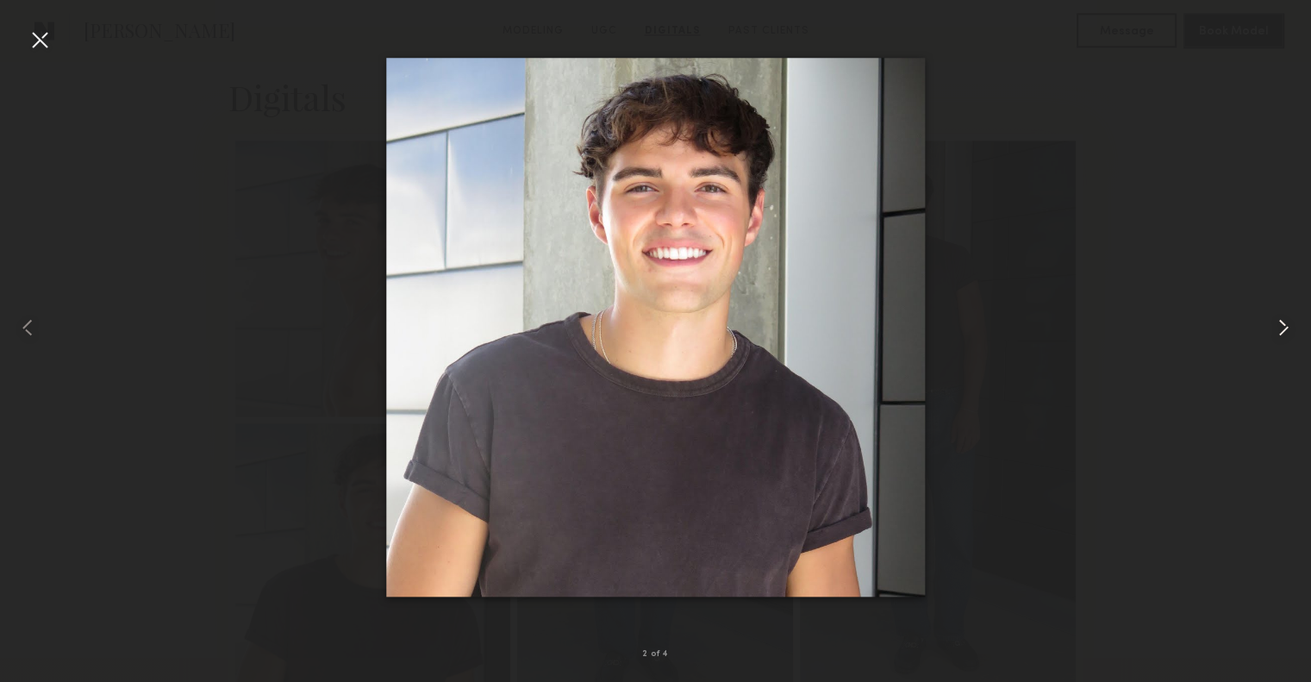
click at [1275, 335] on common-icon at bounding box center [1283, 328] width 28 height 28
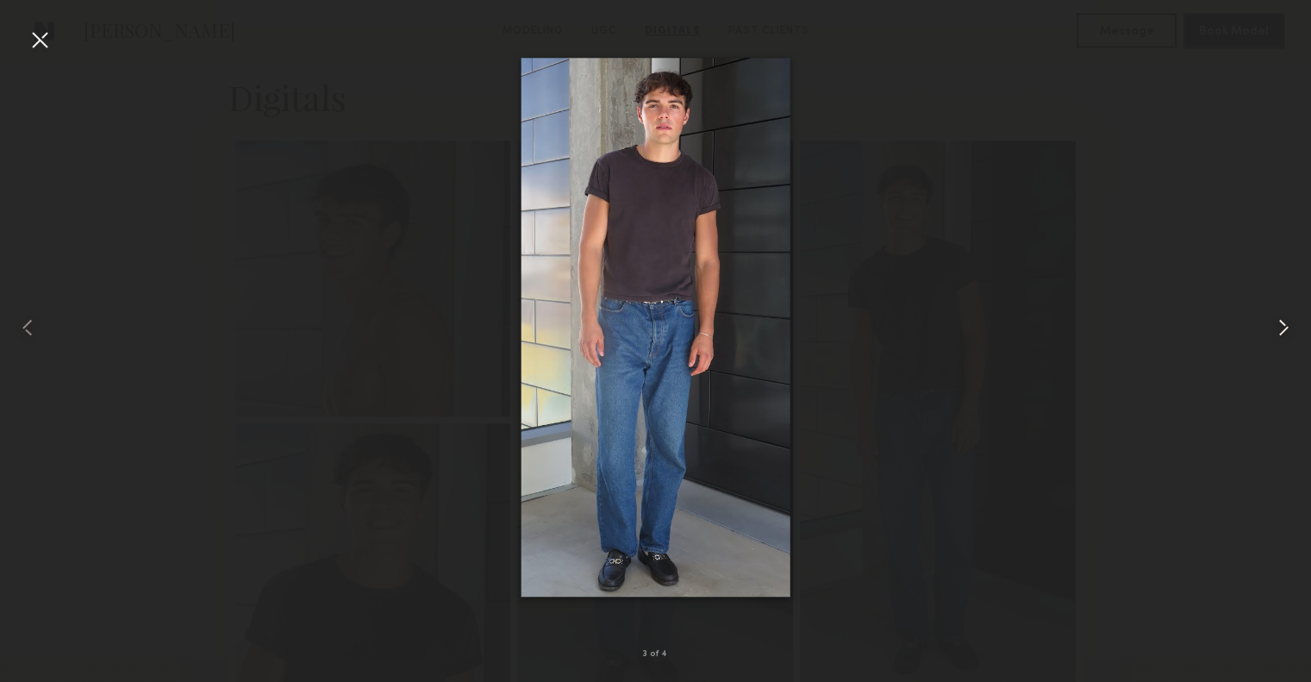
click at [1275, 335] on common-icon at bounding box center [1283, 328] width 28 height 28
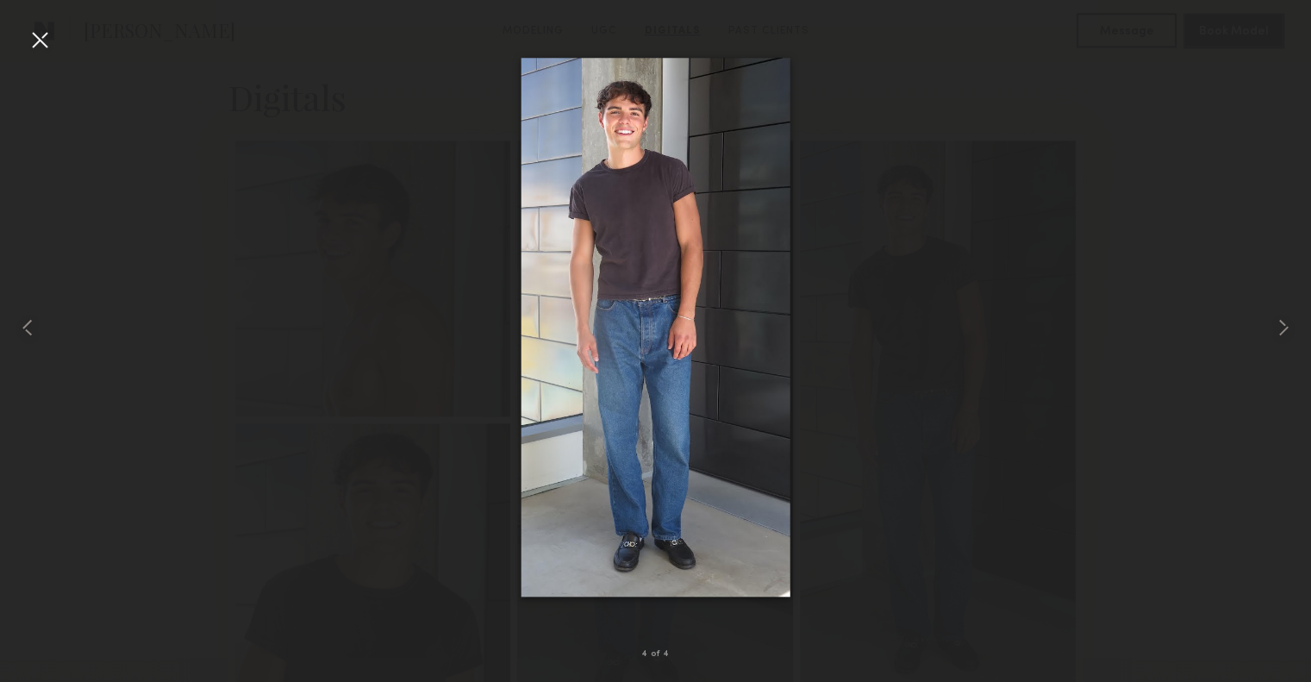
click at [1062, 127] on div at bounding box center [655, 327] width 1311 height 599
click at [42, 47] on div at bounding box center [40, 40] width 28 height 28
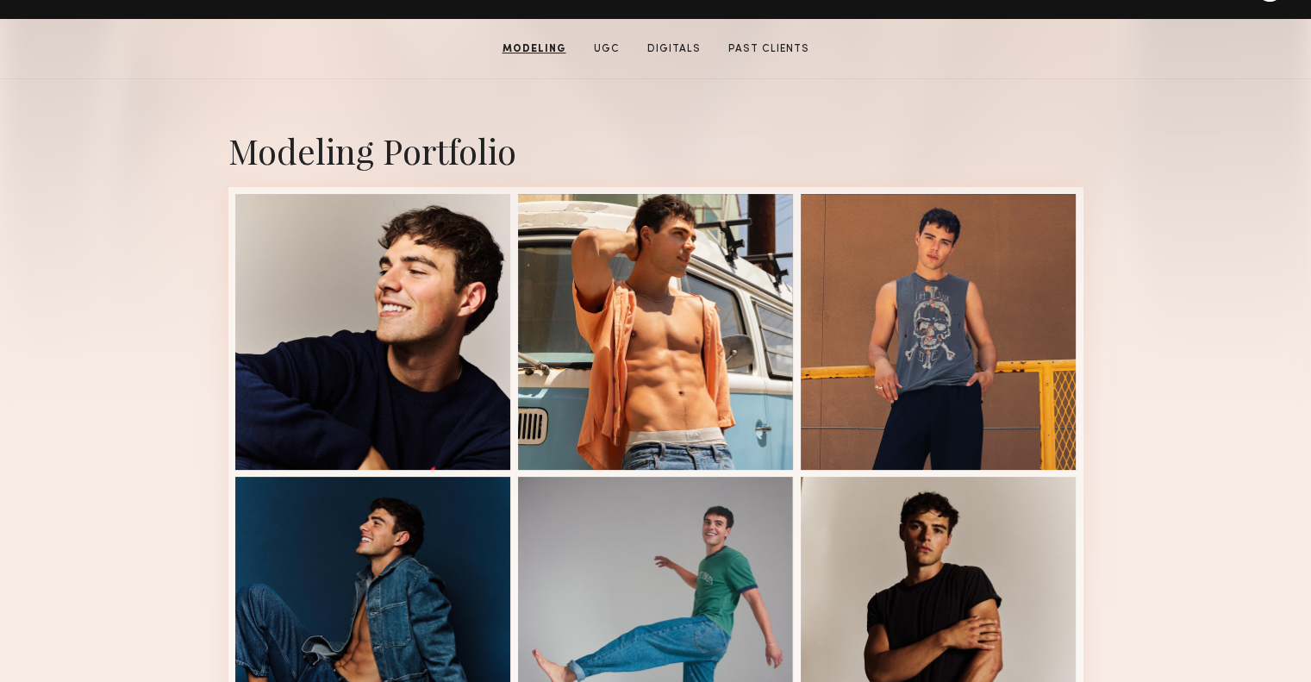
scroll to position [85, 0]
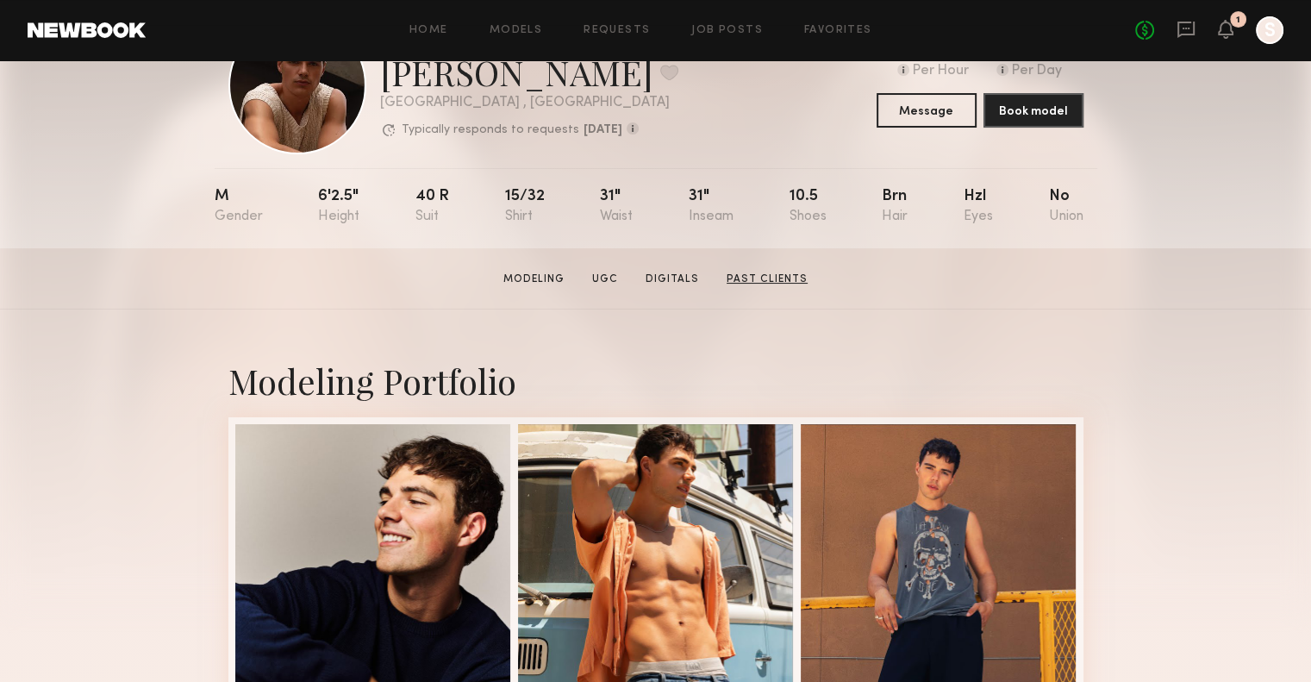
click at [756, 287] on link "Past Clients" at bounding box center [767, 279] width 95 height 16
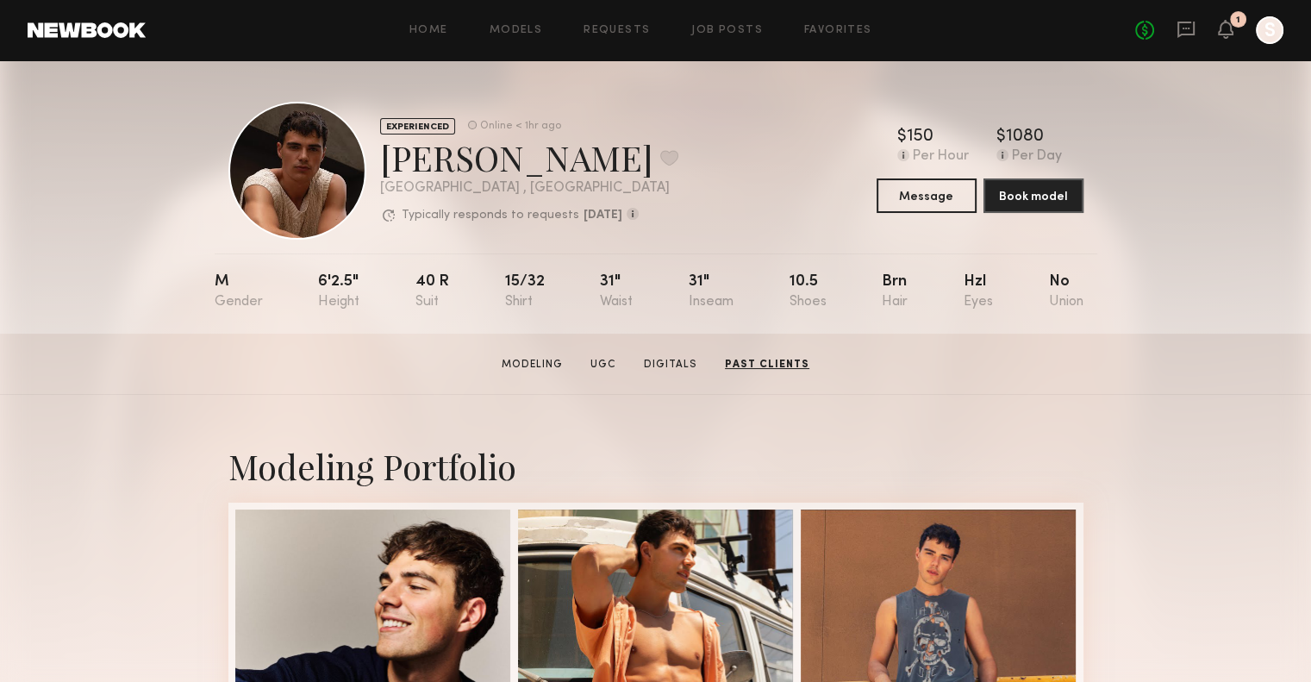
scroll to position [0, 0]
click at [543, 385] on section "[PERSON_NAME] Modeling UGC Digitals Past Clients Message Book Model" at bounding box center [655, 364] width 1311 height 61
click at [538, 372] on link "Modeling" at bounding box center [533, 365] width 75 height 16
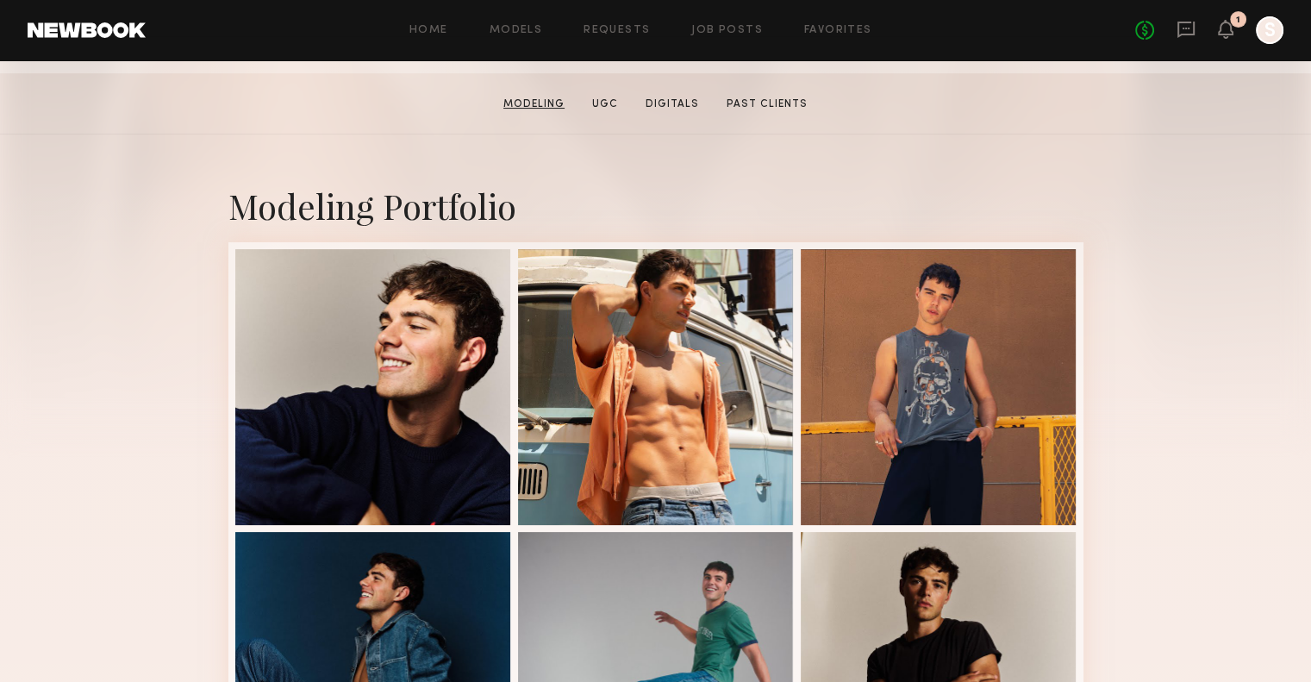
scroll to position [296, 0]
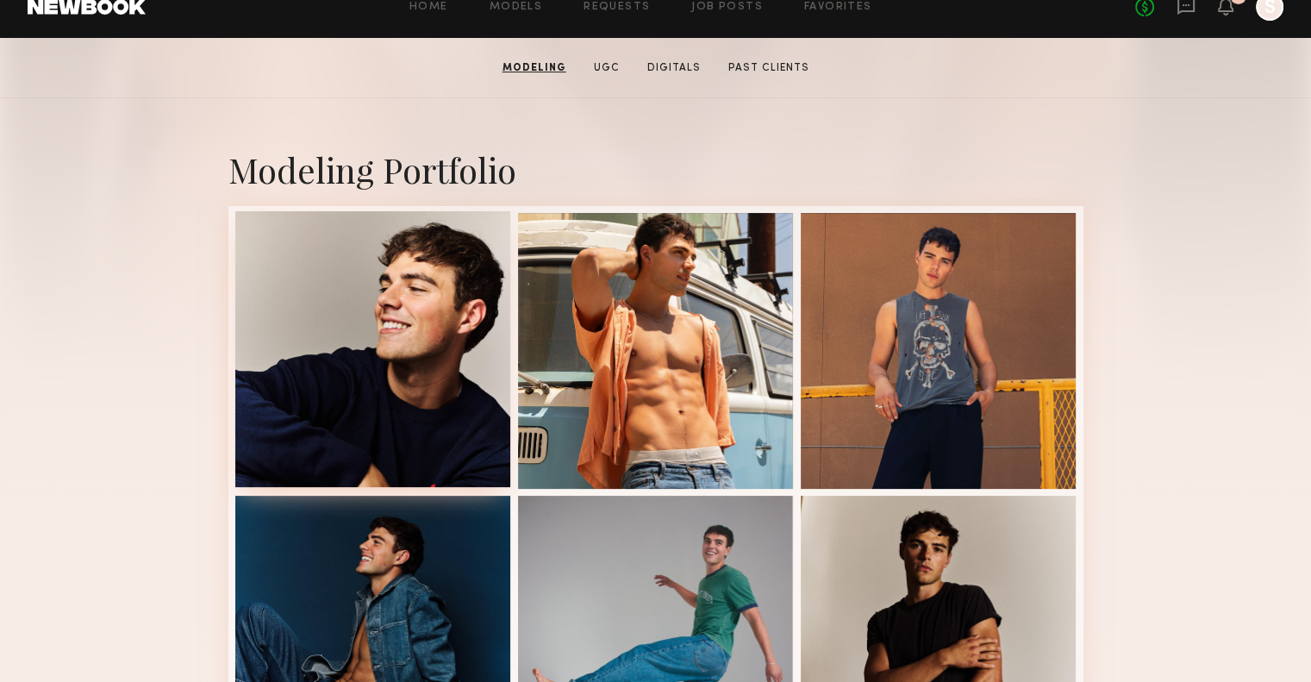
click at [489, 316] on div at bounding box center [373, 349] width 276 height 276
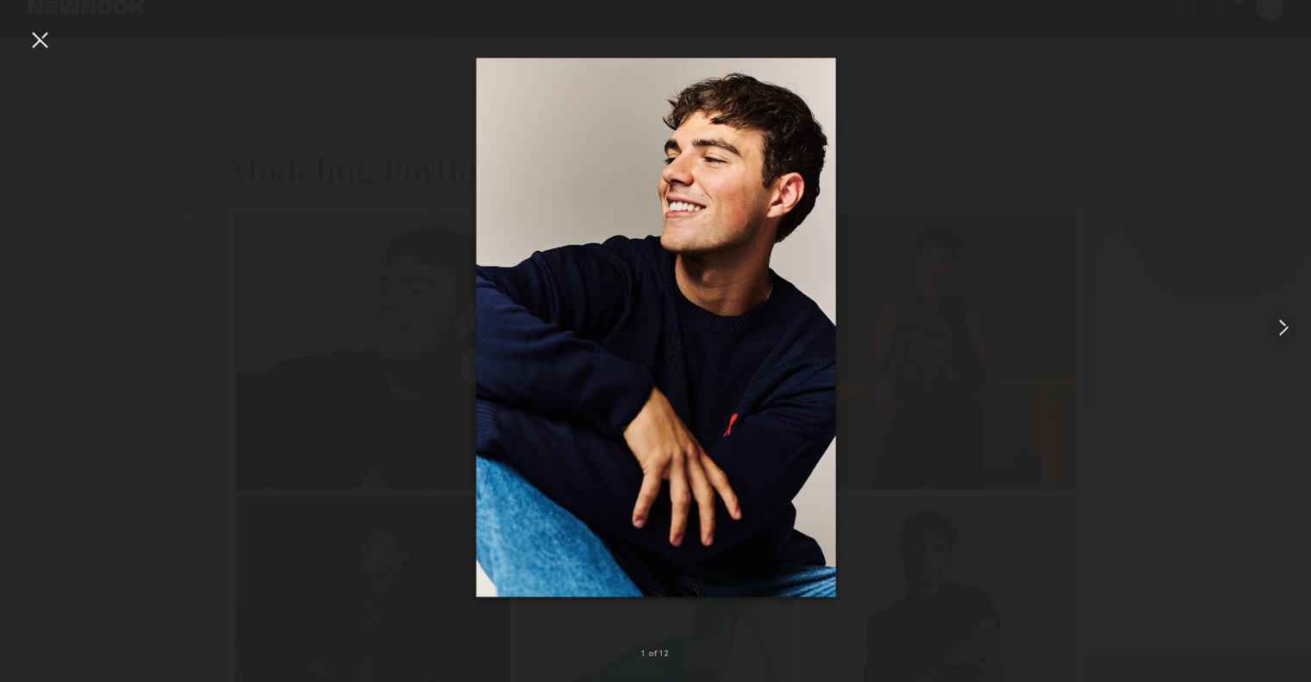
click at [1289, 330] on common-icon at bounding box center [1283, 328] width 28 height 28
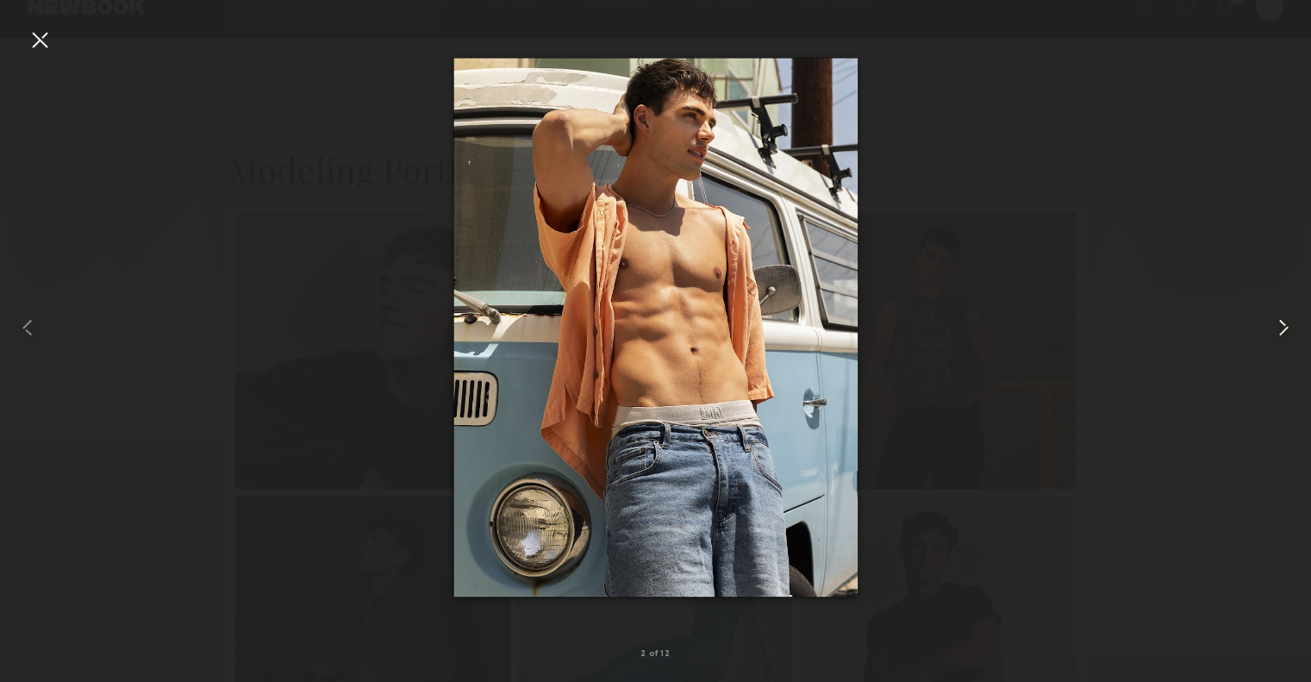
click at [1289, 330] on common-icon at bounding box center [1283, 328] width 28 height 28
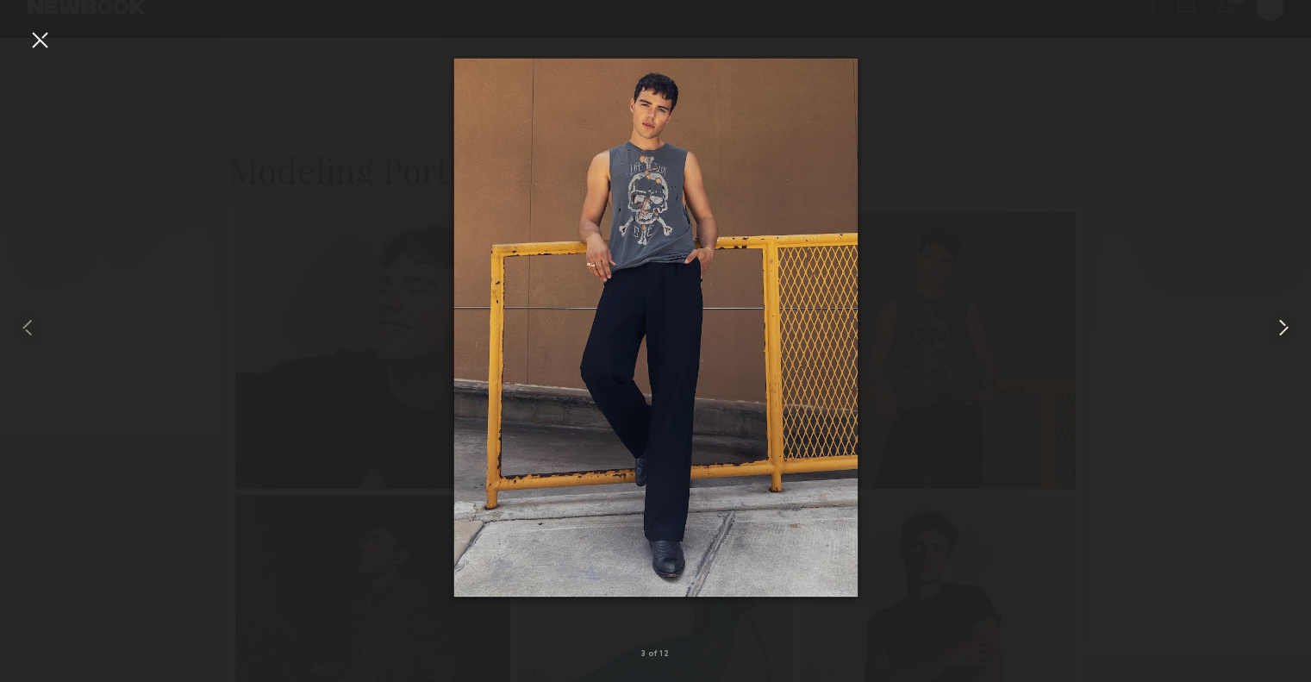
click at [1289, 330] on common-icon at bounding box center [1283, 328] width 28 height 28
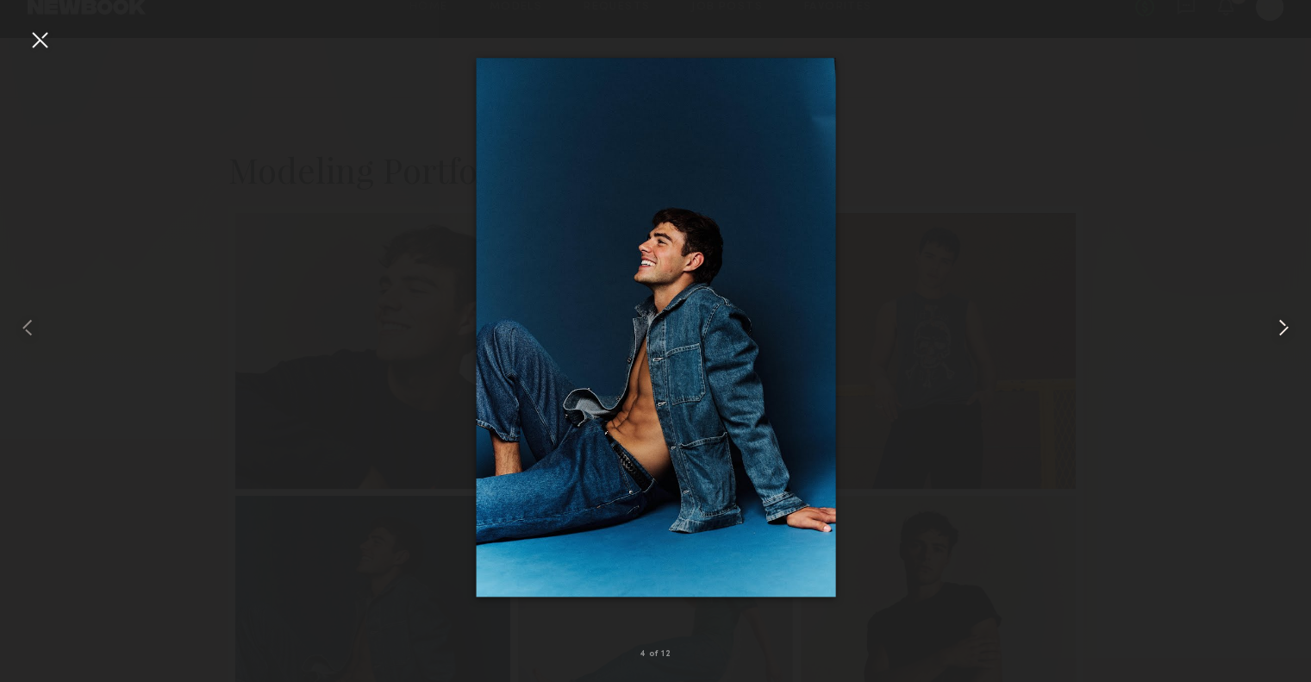
click at [1289, 330] on common-icon at bounding box center [1283, 328] width 28 height 28
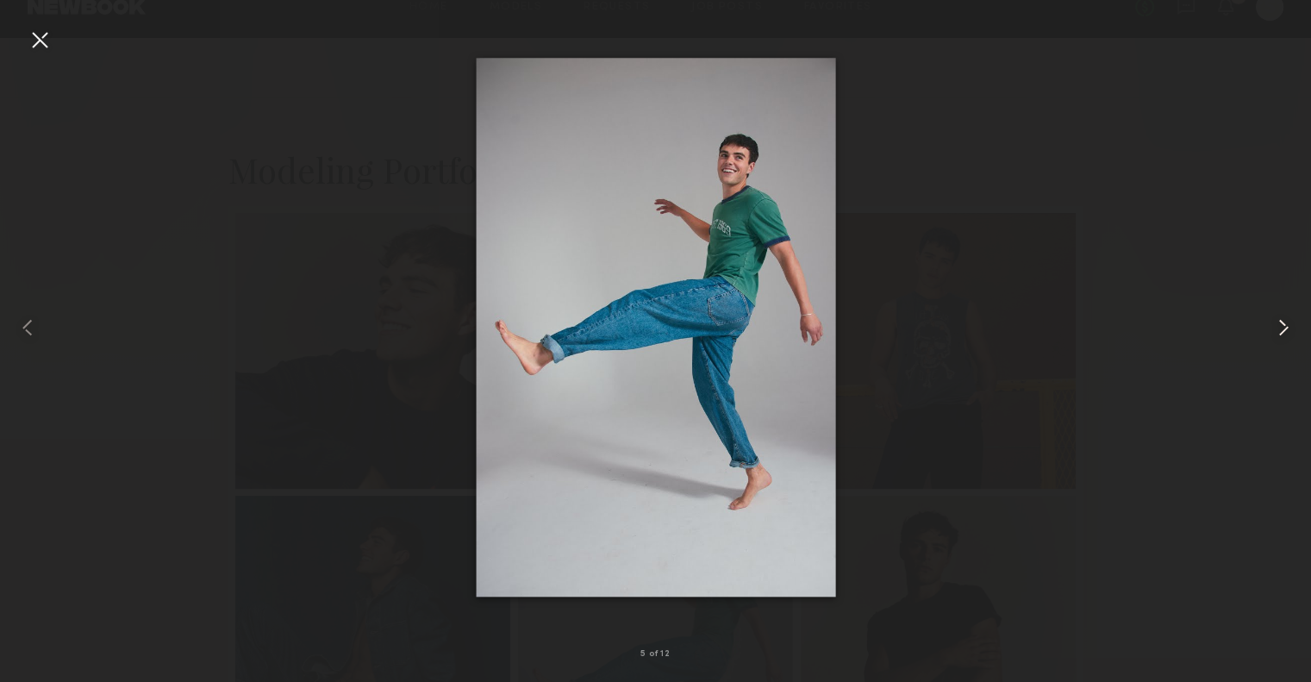
click at [1289, 330] on common-icon at bounding box center [1283, 328] width 28 height 28
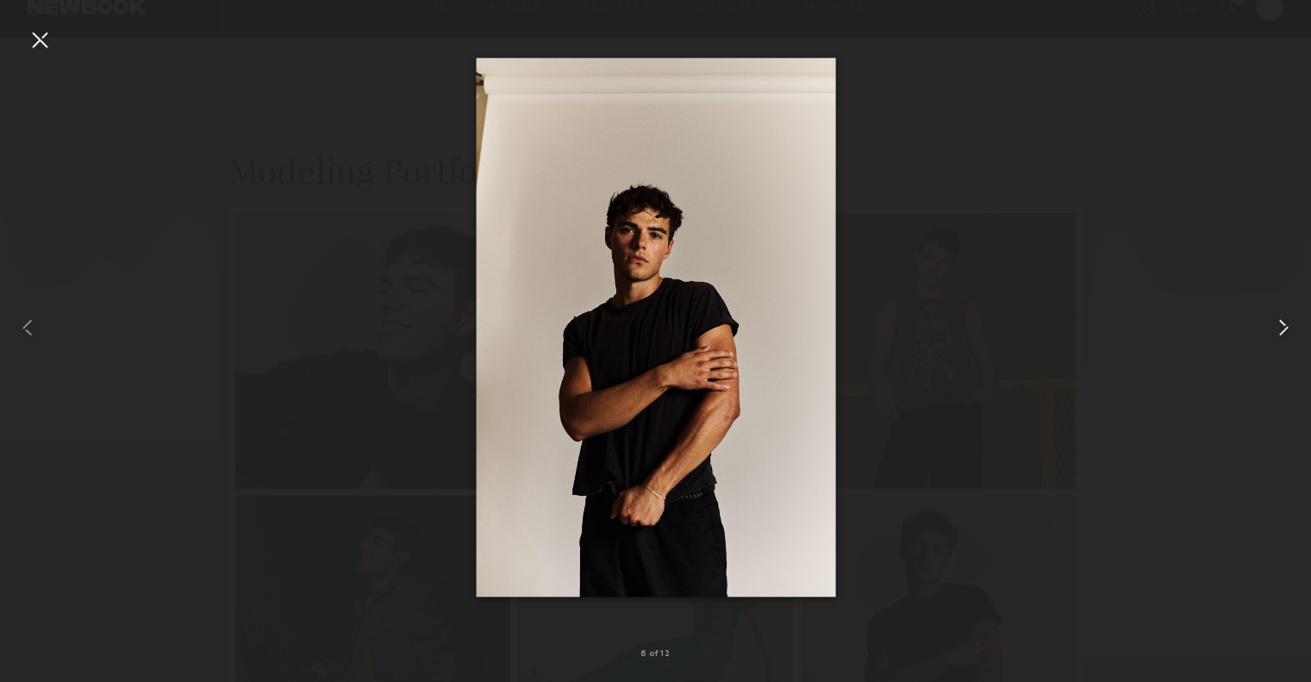
click at [1289, 330] on common-icon at bounding box center [1283, 328] width 28 height 28
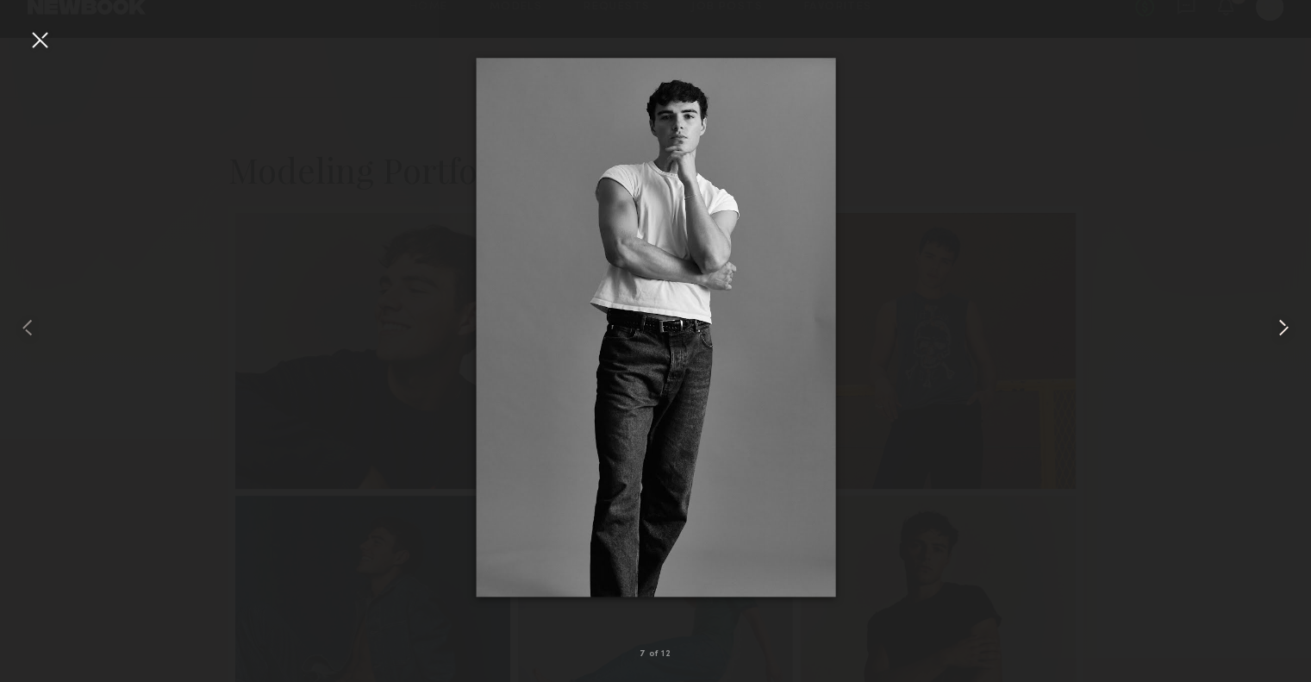
click at [1289, 330] on common-icon at bounding box center [1283, 328] width 28 height 28
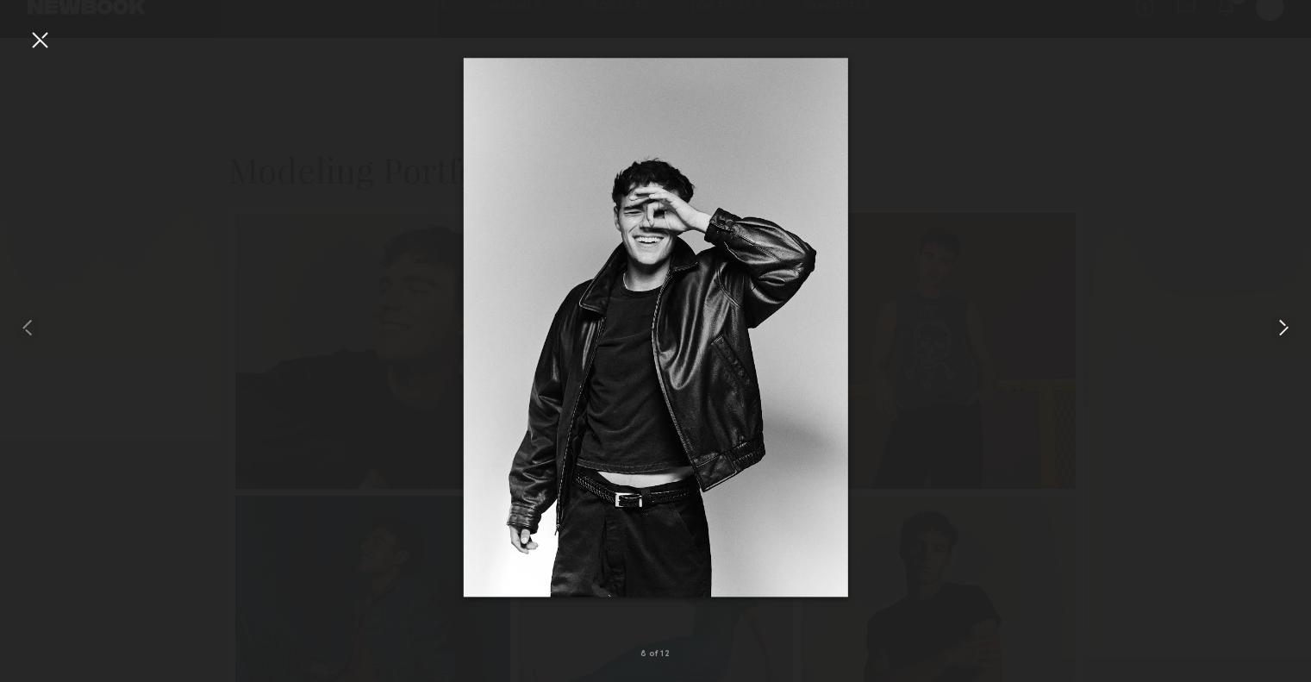
click at [1289, 330] on common-icon at bounding box center [1283, 328] width 28 height 28
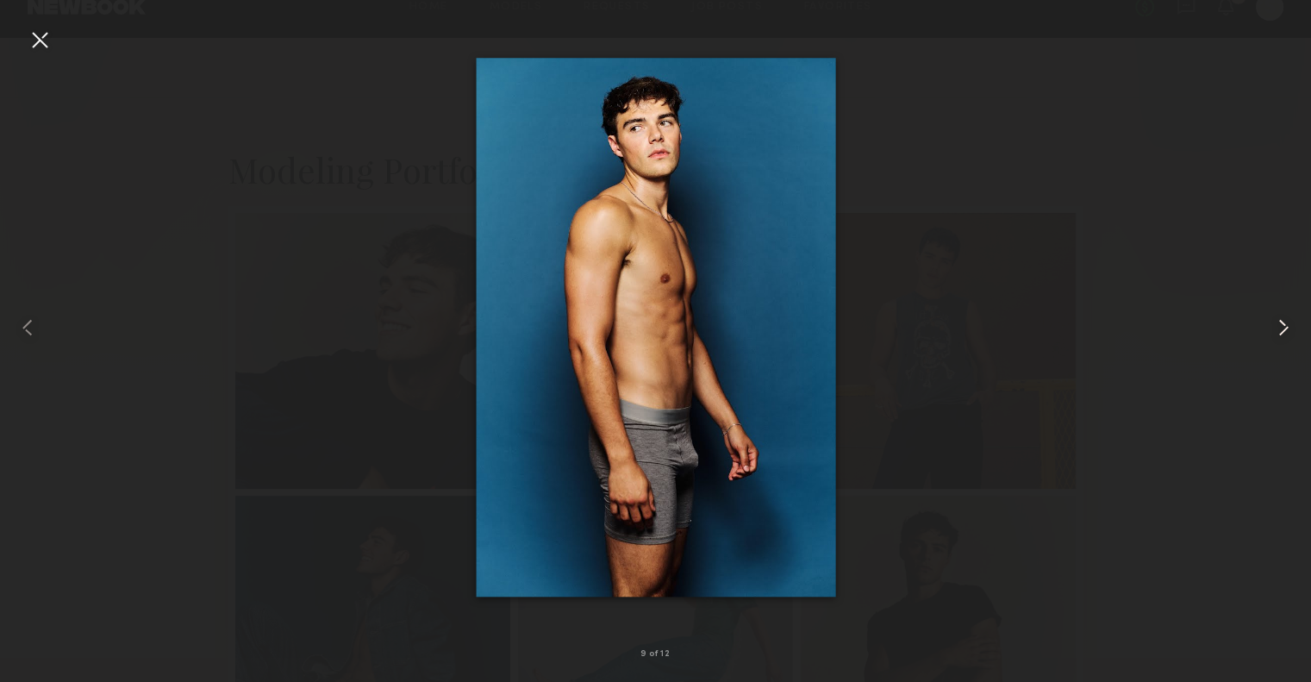
click at [1289, 330] on common-icon at bounding box center [1283, 328] width 28 height 28
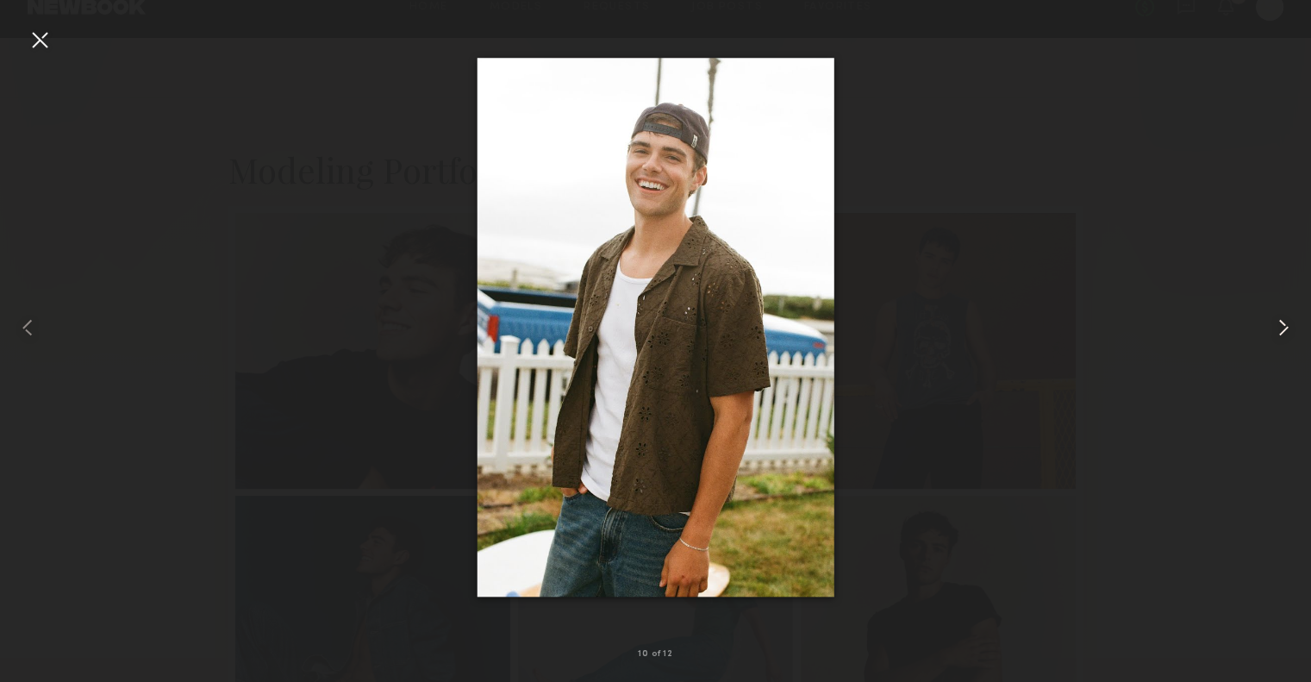
click at [1300, 329] on div at bounding box center [1284, 327] width 53 height 599
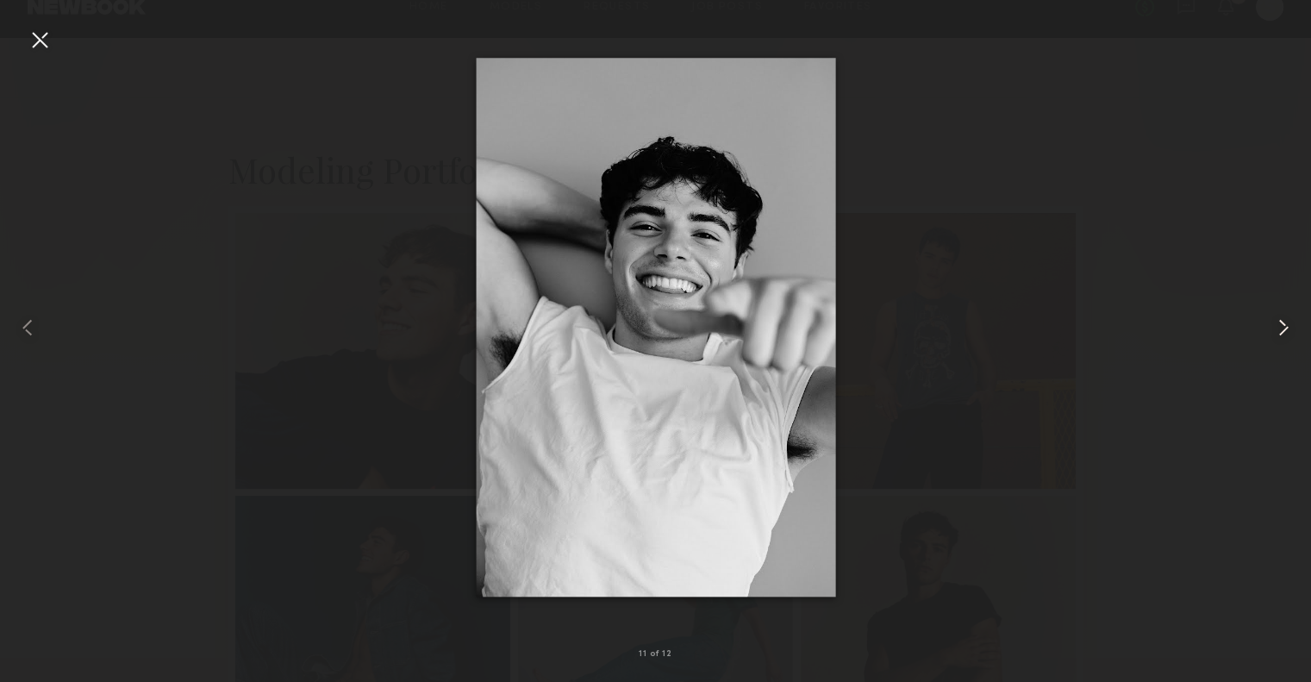
click at [1300, 329] on div at bounding box center [1284, 327] width 53 height 599
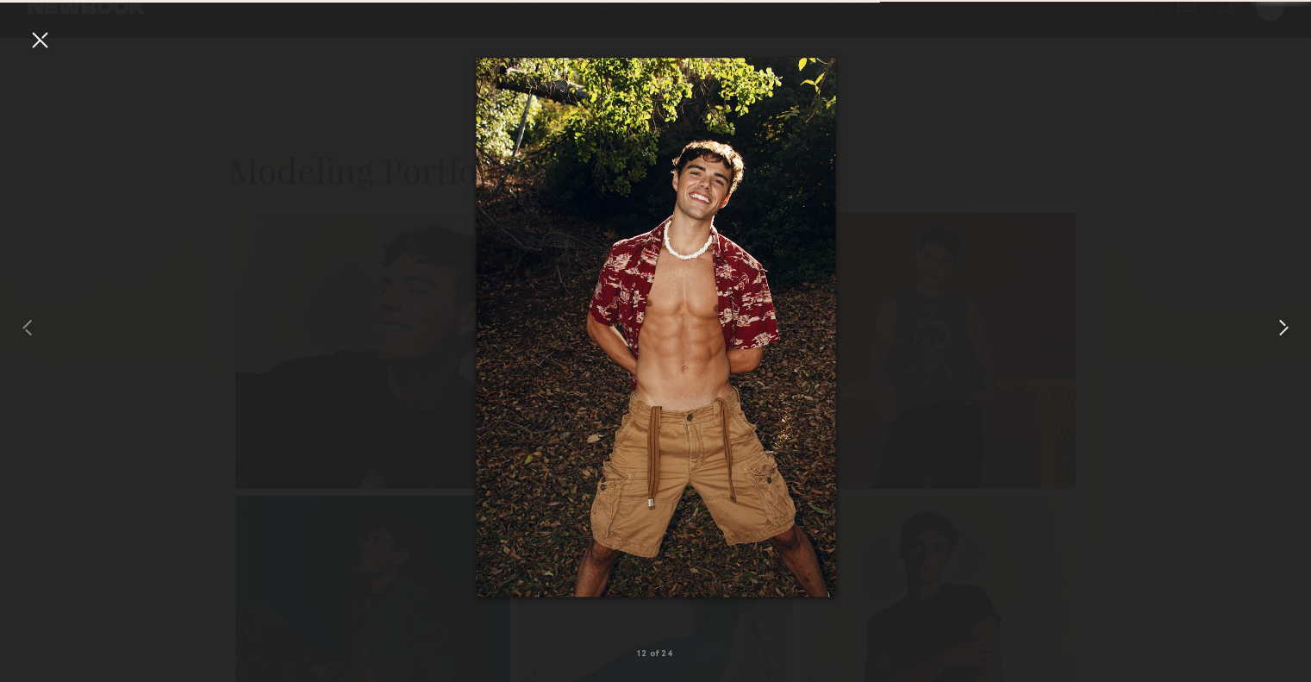
click at [1300, 329] on div at bounding box center [1284, 327] width 53 height 599
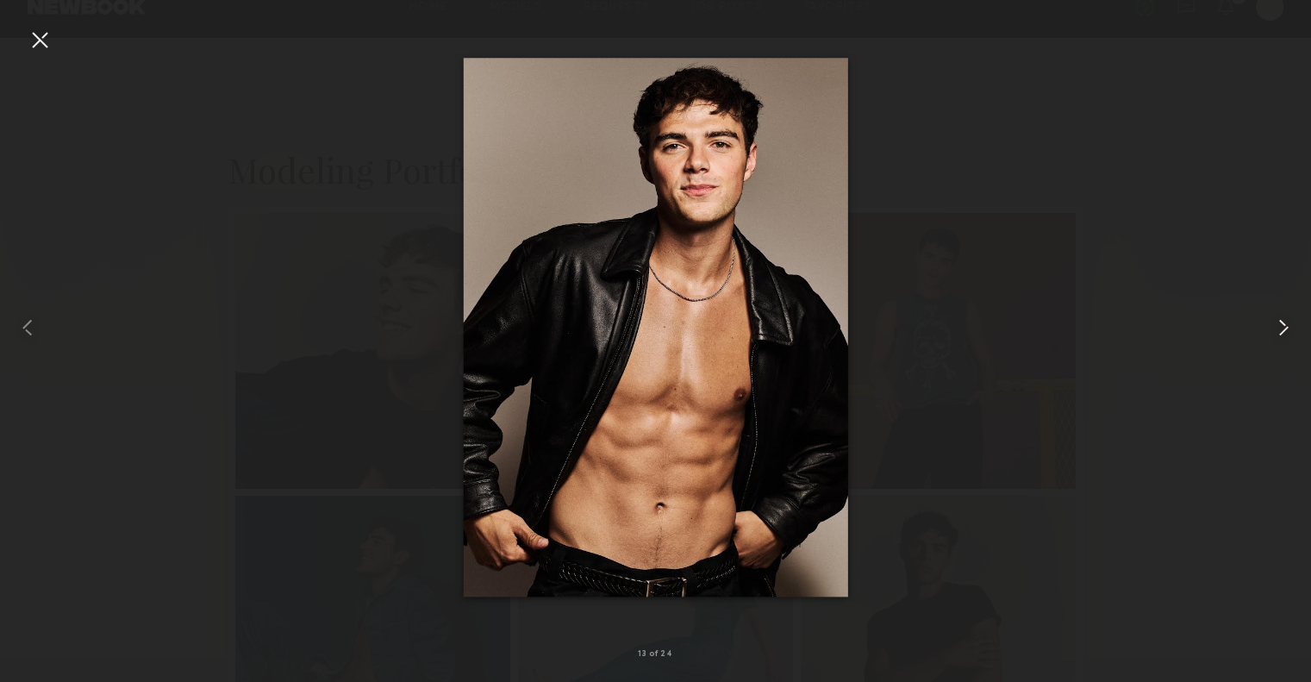
click at [1300, 329] on div at bounding box center [1284, 327] width 53 height 599
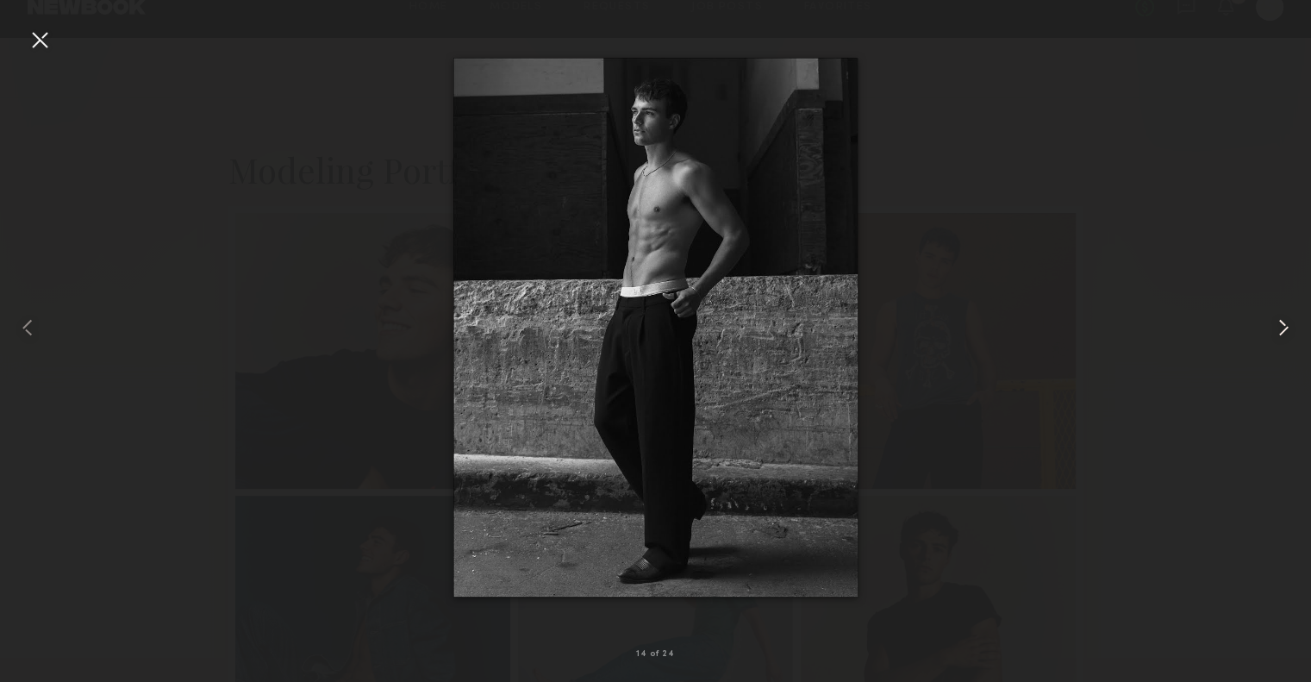
click at [1300, 329] on div at bounding box center [1284, 327] width 53 height 599
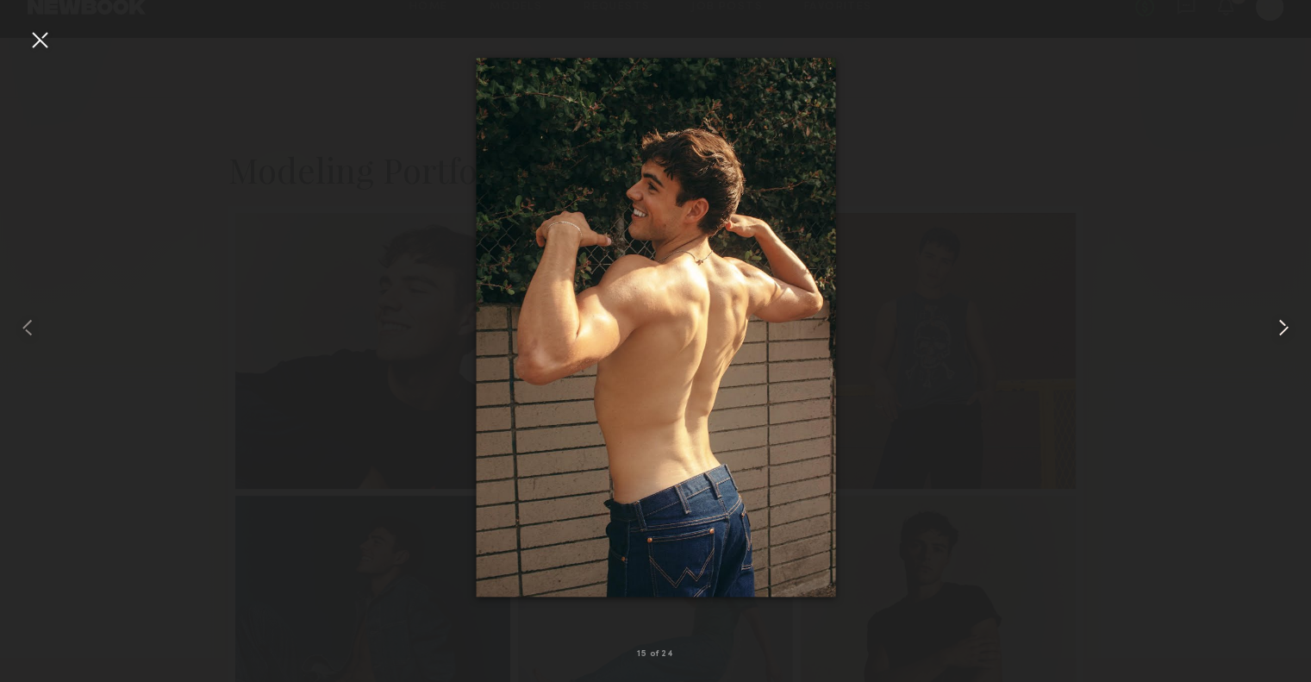
click at [1300, 329] on div at bounding box center [1284, 327] width 53 height 599
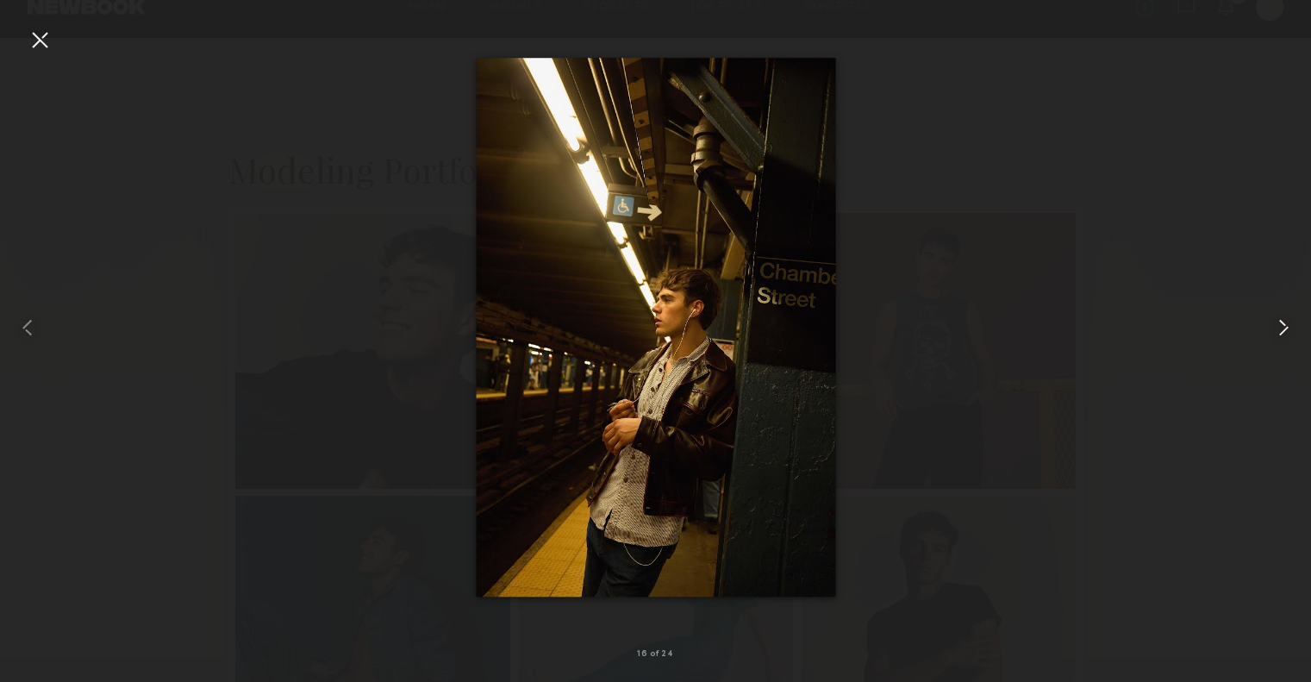
click at [1300, 329] on div at bounding box center [1284, 327] width 53 height 599
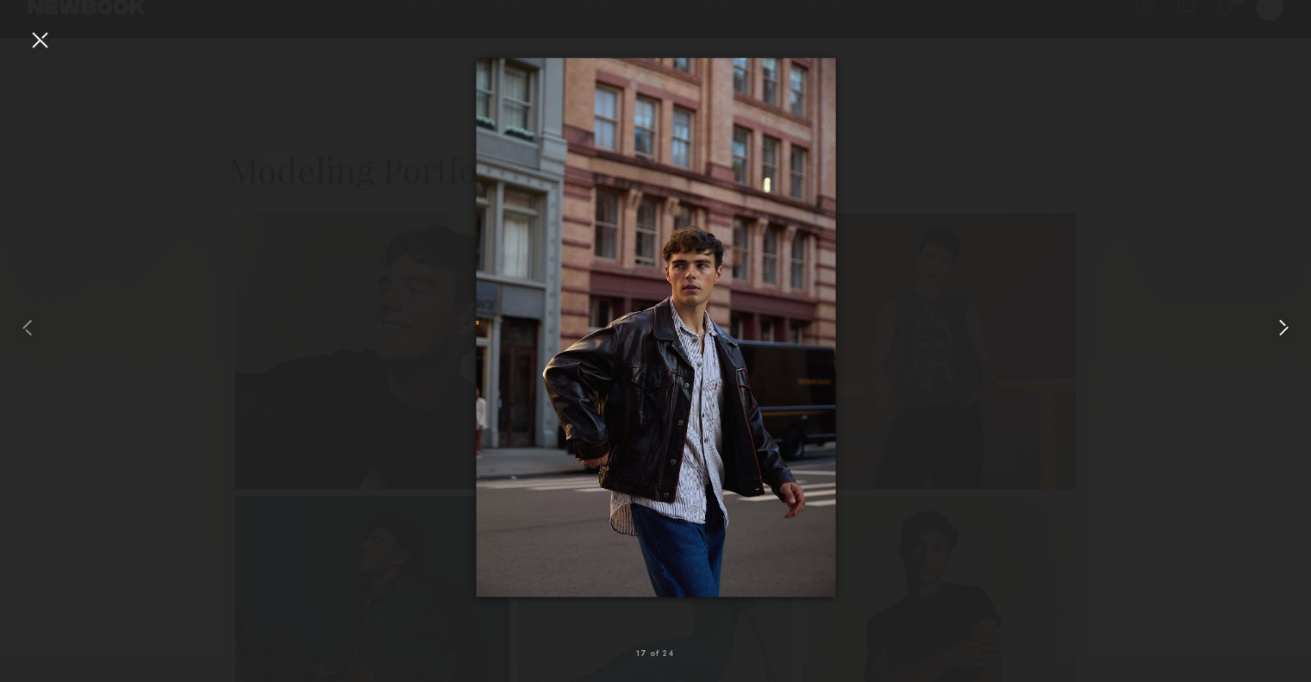
click at [1300, 329] on div at bounding box center [1284, 327] width 53 height 599
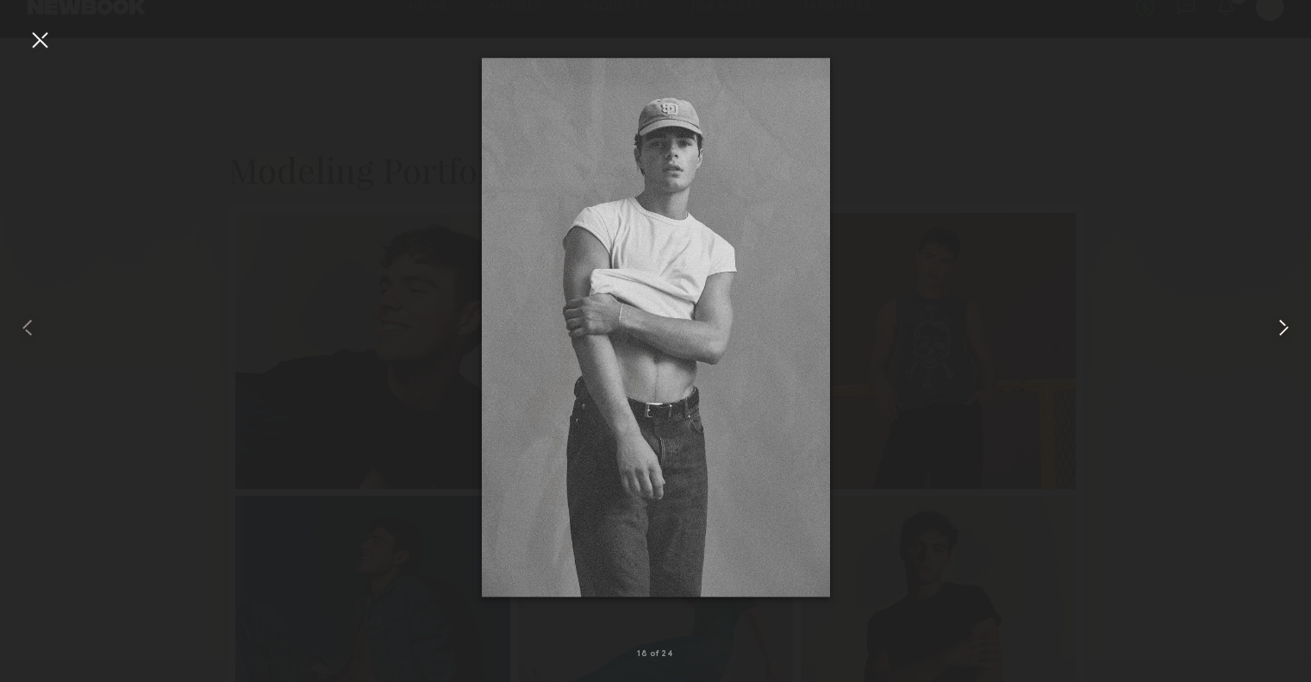
click at [1300, 329] on div at bounding box center [1284, 327] width 53 height 599
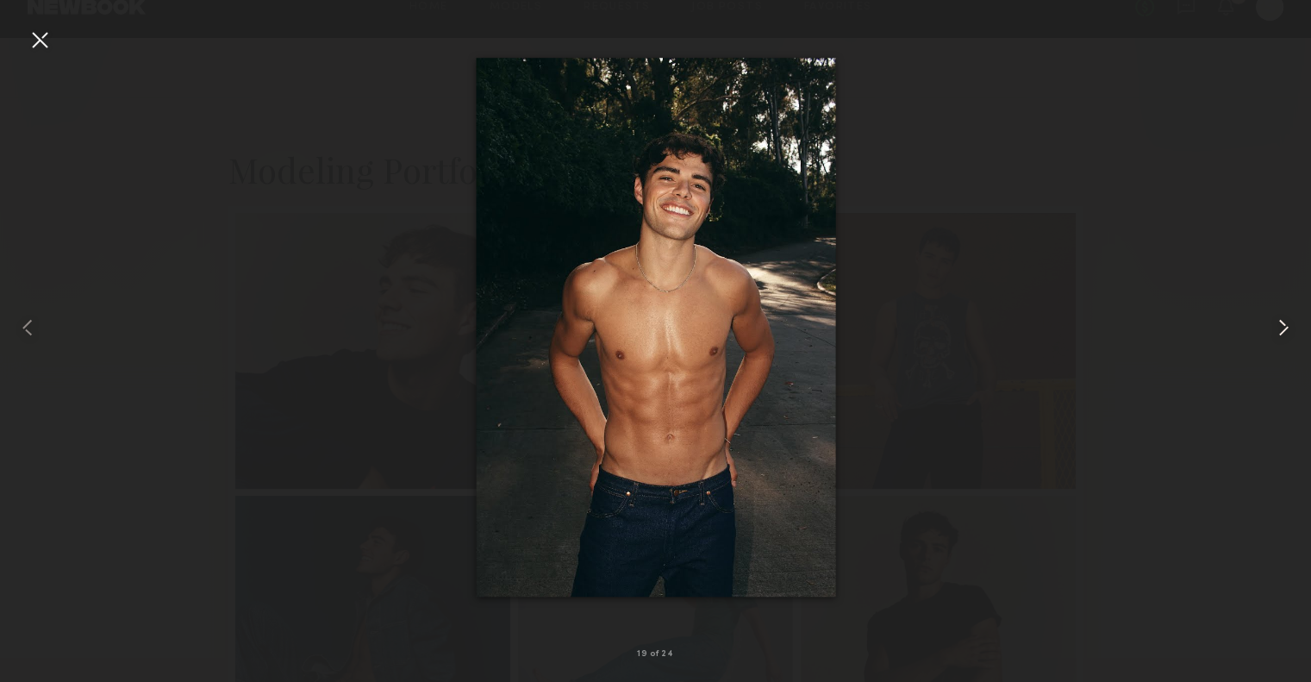
click at [1300, 329] on div at bounding box center [1284, 327] width 53 height 599
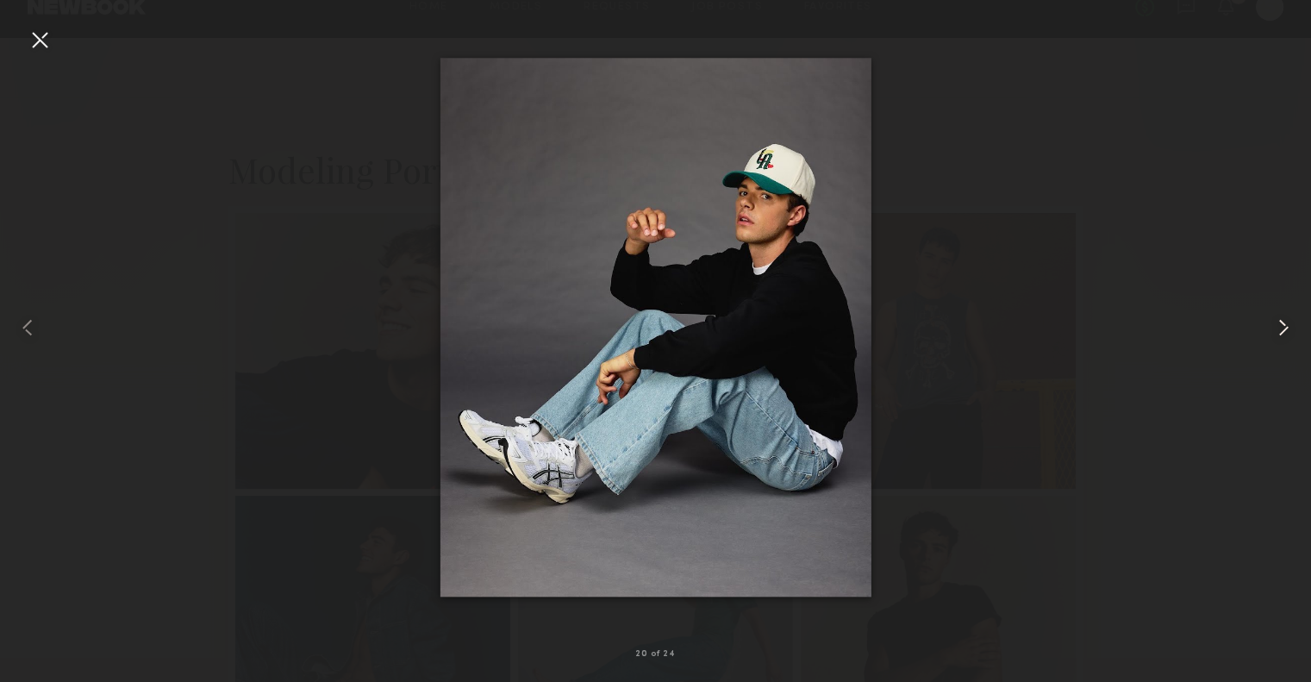
click at [1300, 329] on div at bounding box center [1284, 327] width 53 height 599
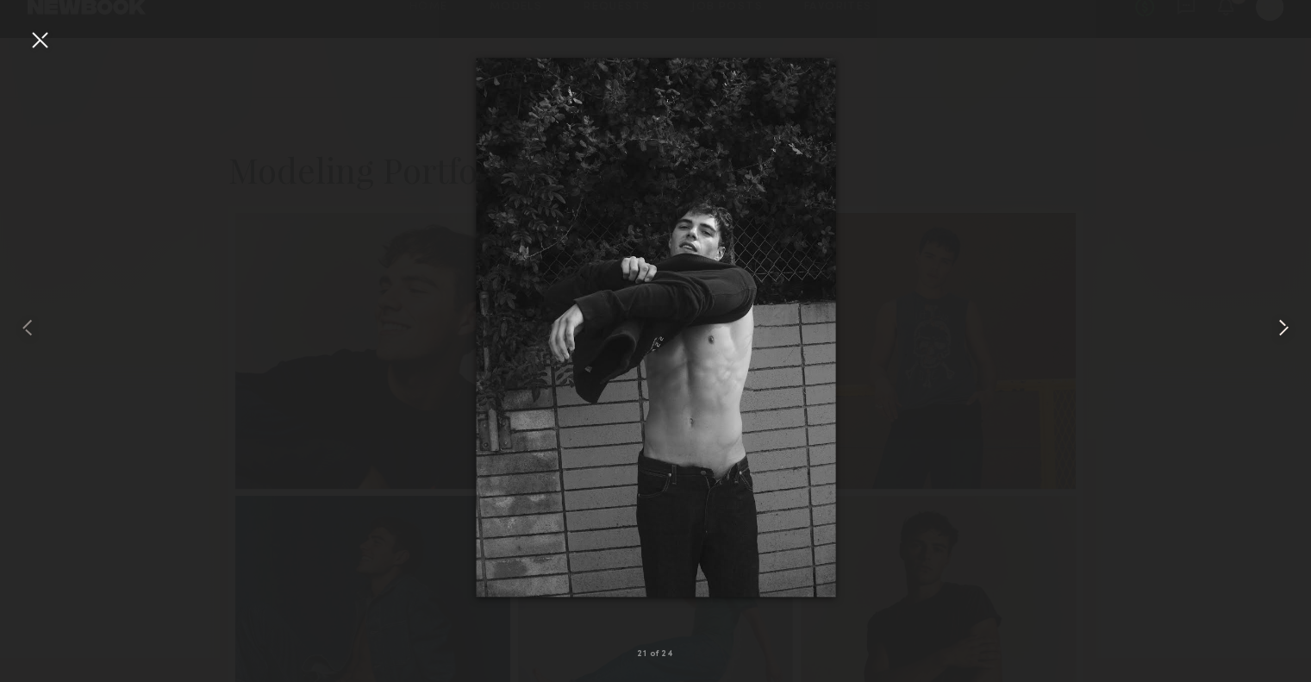
click at [1300, 329] on div at bounding box center [1284, 327] width 53 height 599
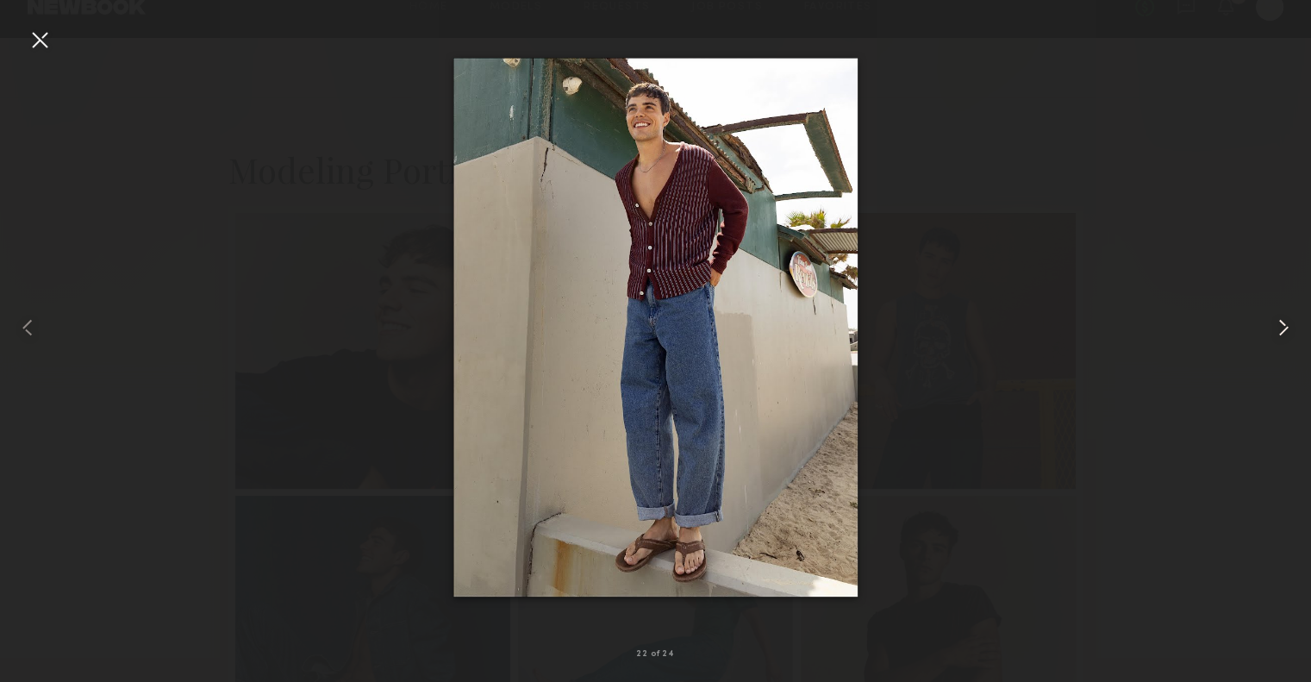
click at [1300, 329] on div at bounding box center [1284, 327] width 53 height 599
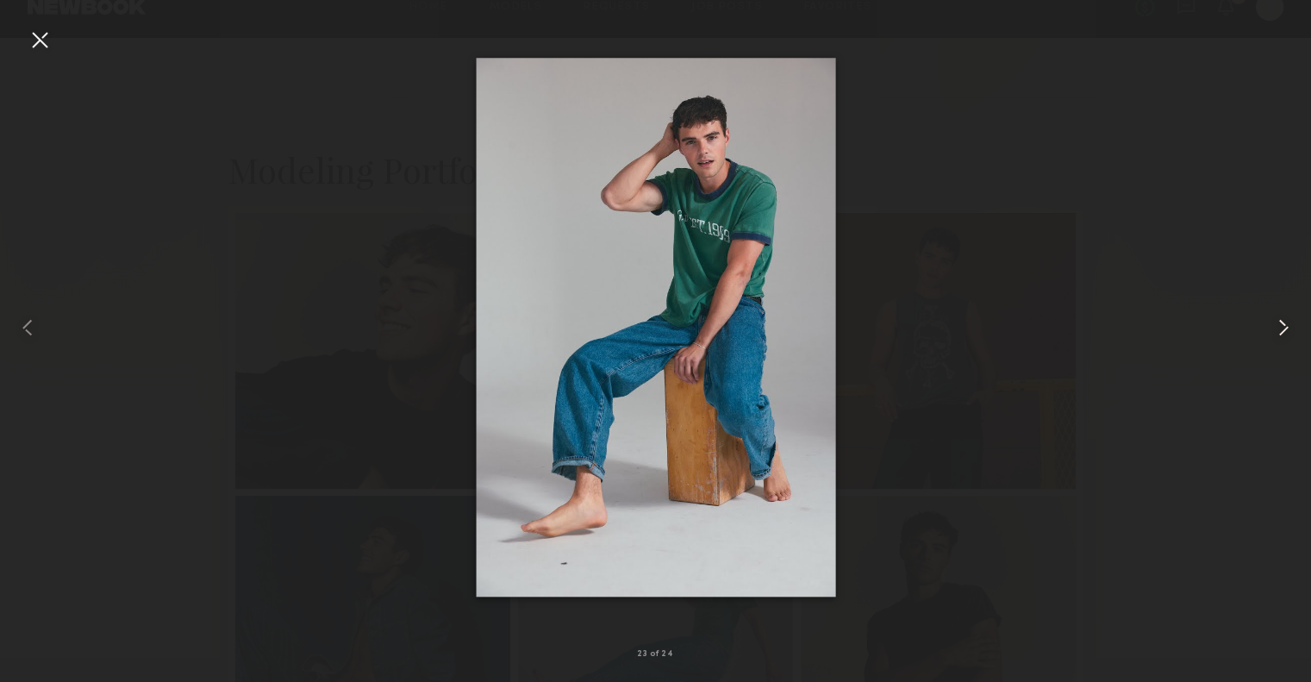
click at [1300, 329] on div at bounding box center [1284, 327] width 53 height 599
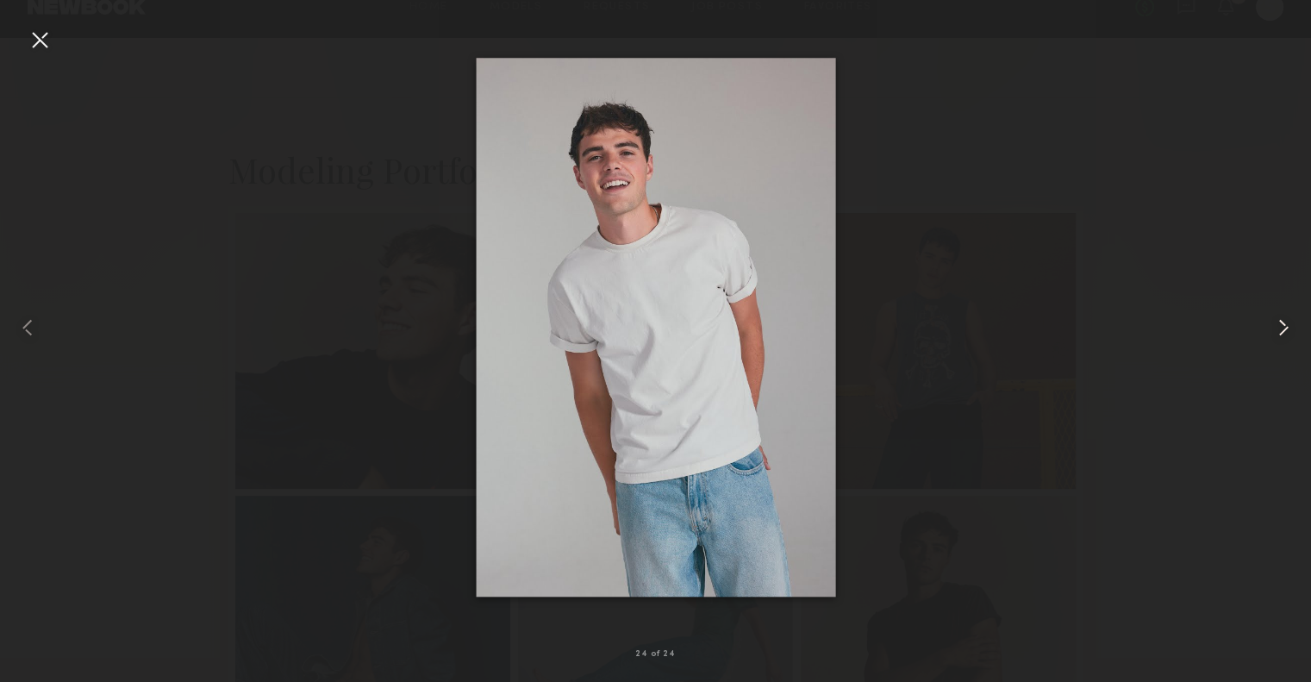
click at [1300, 329] on div at bounding box center [1284, 327] width 53 height 599
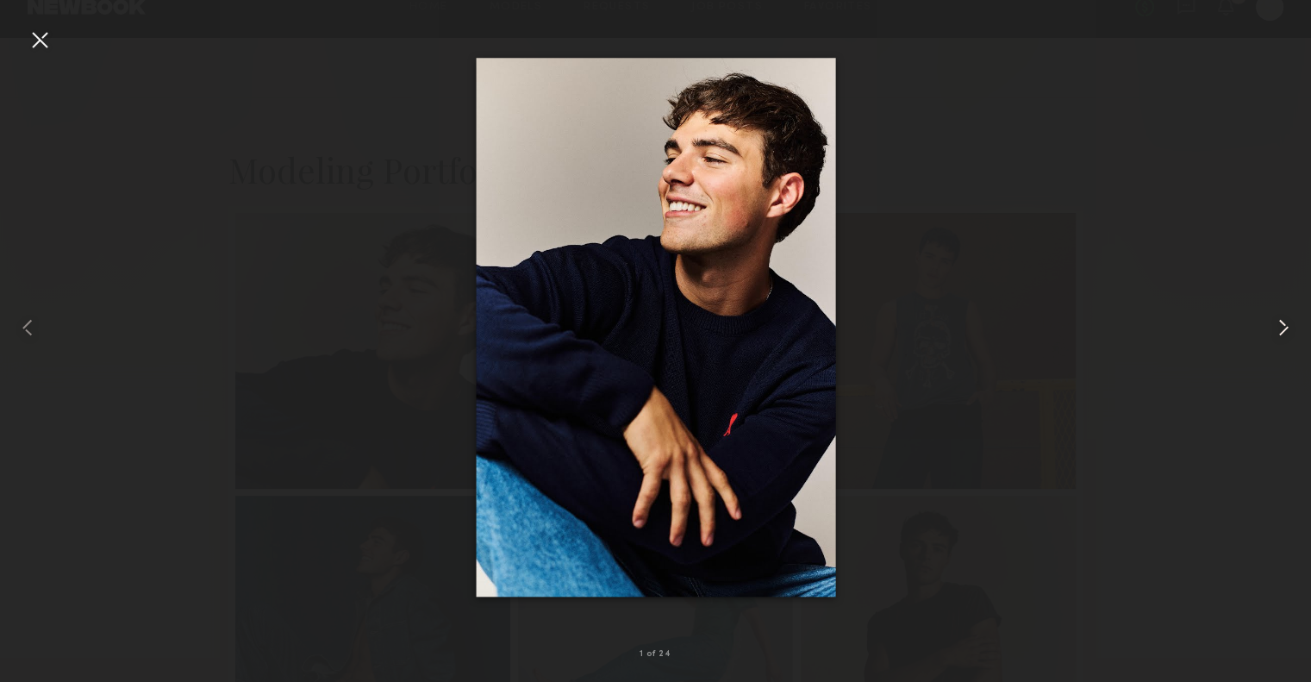
click at [1300, 329] on div at bounding box center [1284, 327] width 53 height 599
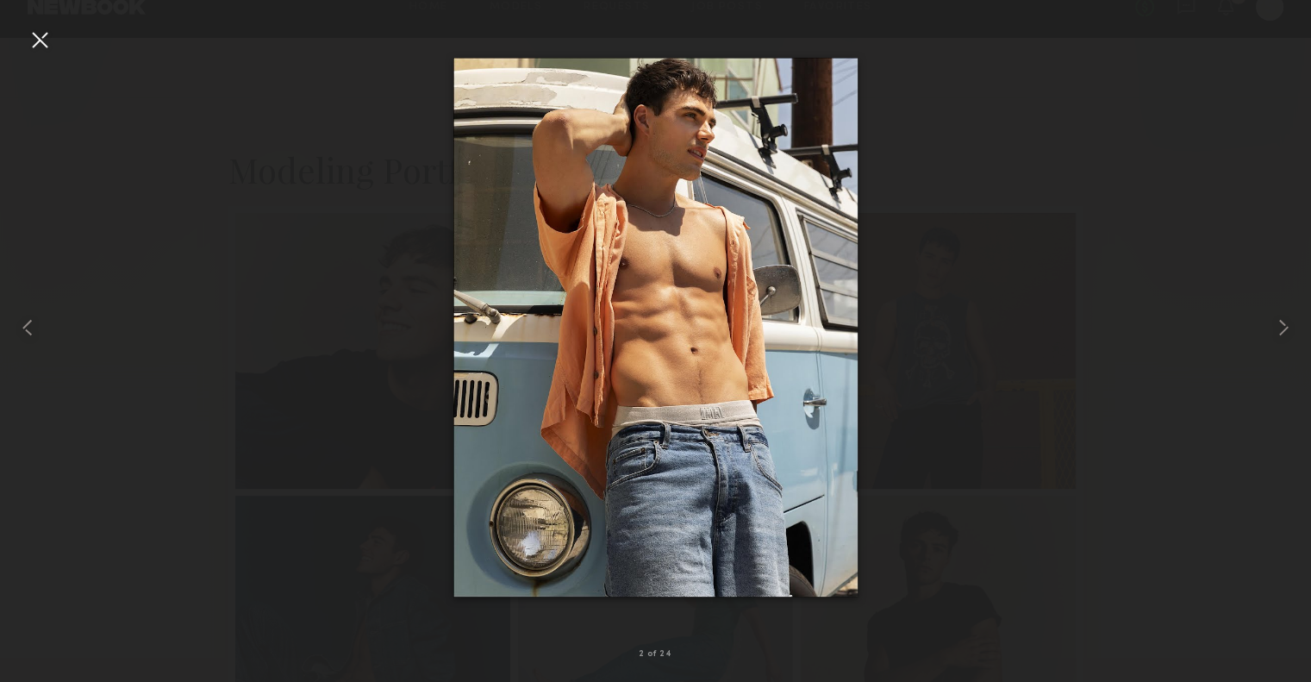
click at [1188, 186] on div at bounding box center [655, 327] width 1311 height 599
